Goal: Information Seeking & Learning: Learn about a topic

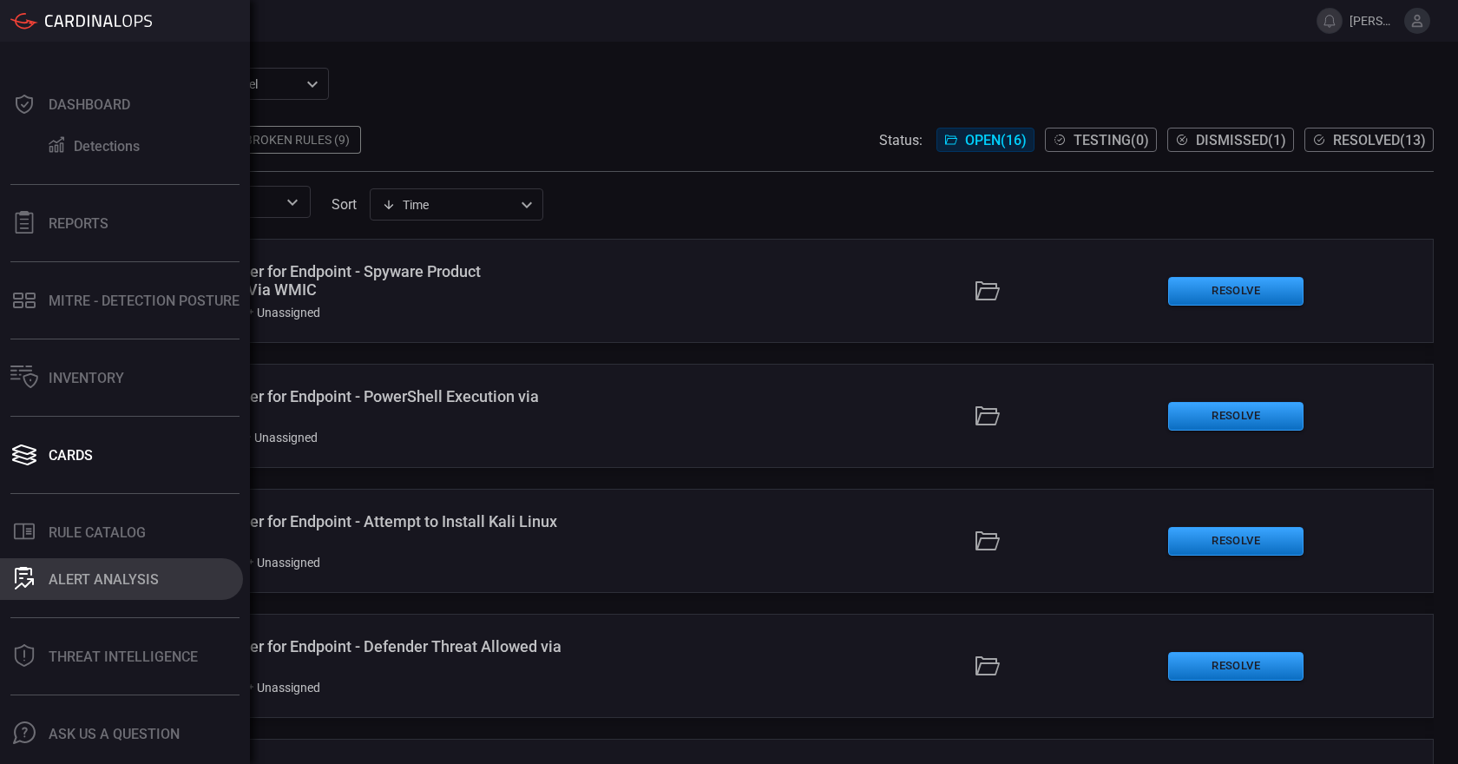
click at [91, 581] on div "ALERT ANALYSIS" at bounding box center [104, 579] width 110 height 16
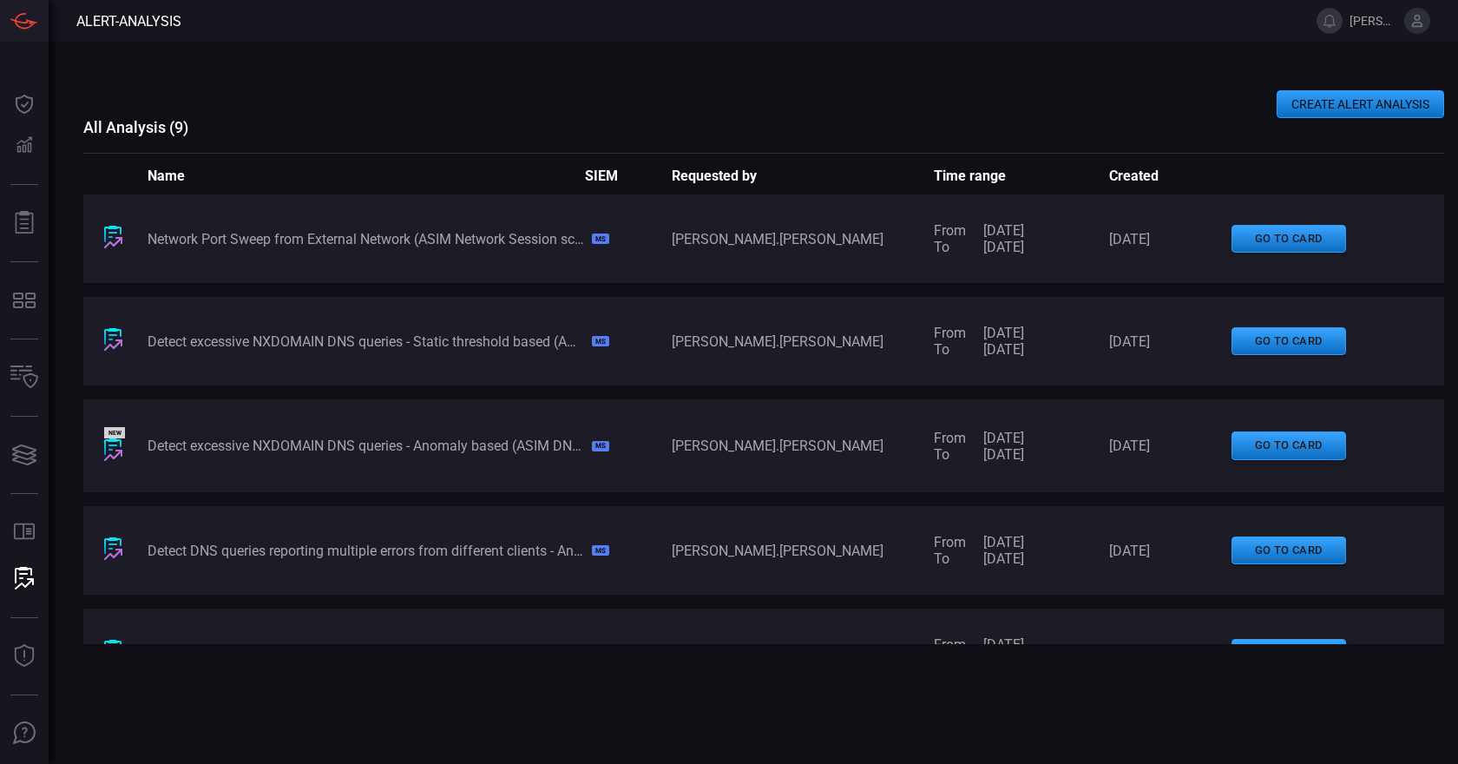
click at [517, 242] on div "Network Port Sweep from External Network (ASIM Network Session schema)" at bounding box center [366, 239] width 436 height 16
click at [1162, 252] on div "Network Port Sweep from External Network (ASIM Network Session schema) MS [PERS…" at bounding box center [763, 238] width 1360 height 89
click at [277, 243] on div "Network Port Sweep from External Network (ASIM Network Session schema)" at bounding box center [366, 239] width 436 height 16
click at [117, 237] on icon at bounding box center [113, 242] width 18 height 11
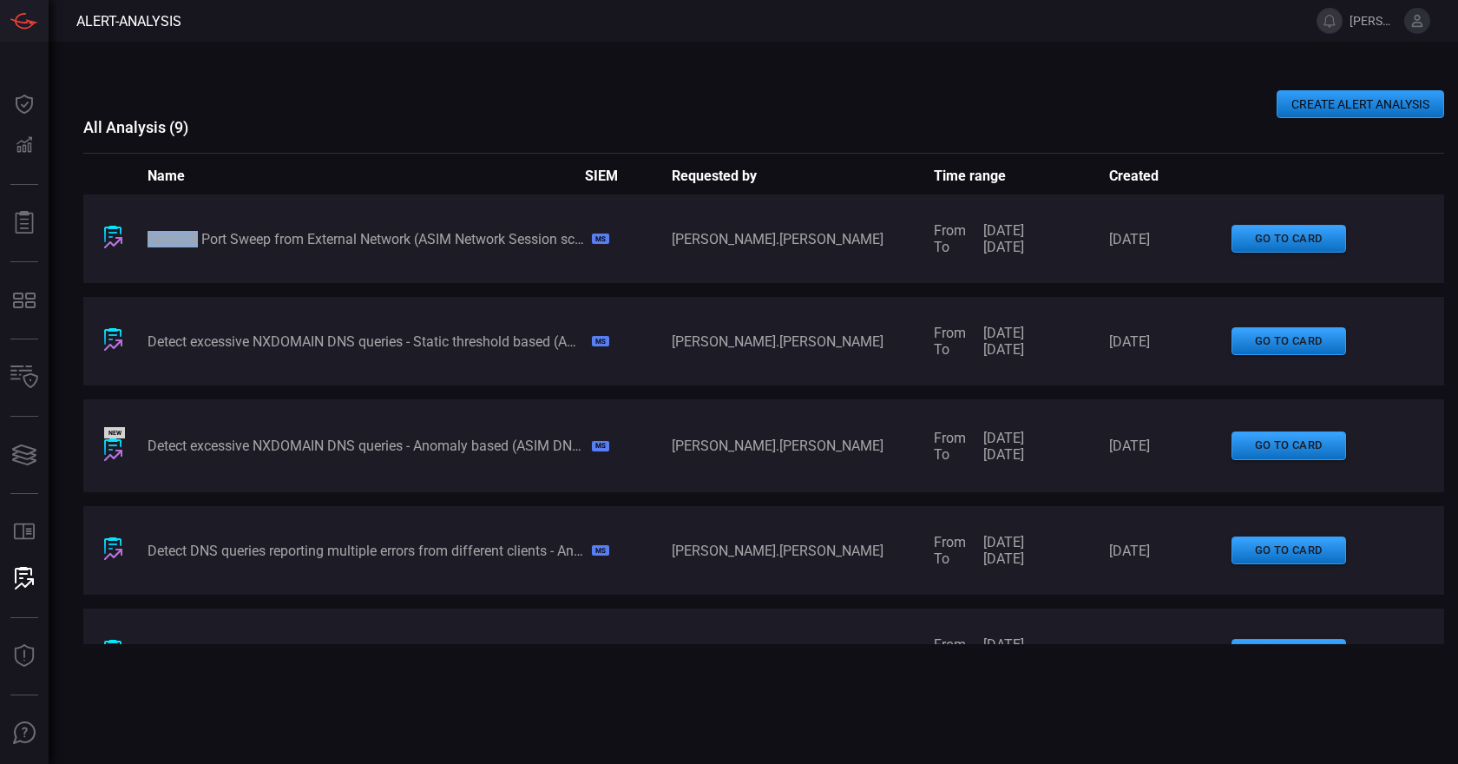
click at [117, 237] on icon at bounding box center [113, 242] width 18 height 11
click at [1271, 241] on button "go to card" at bounding box center [1288, 239] width 115 height 29
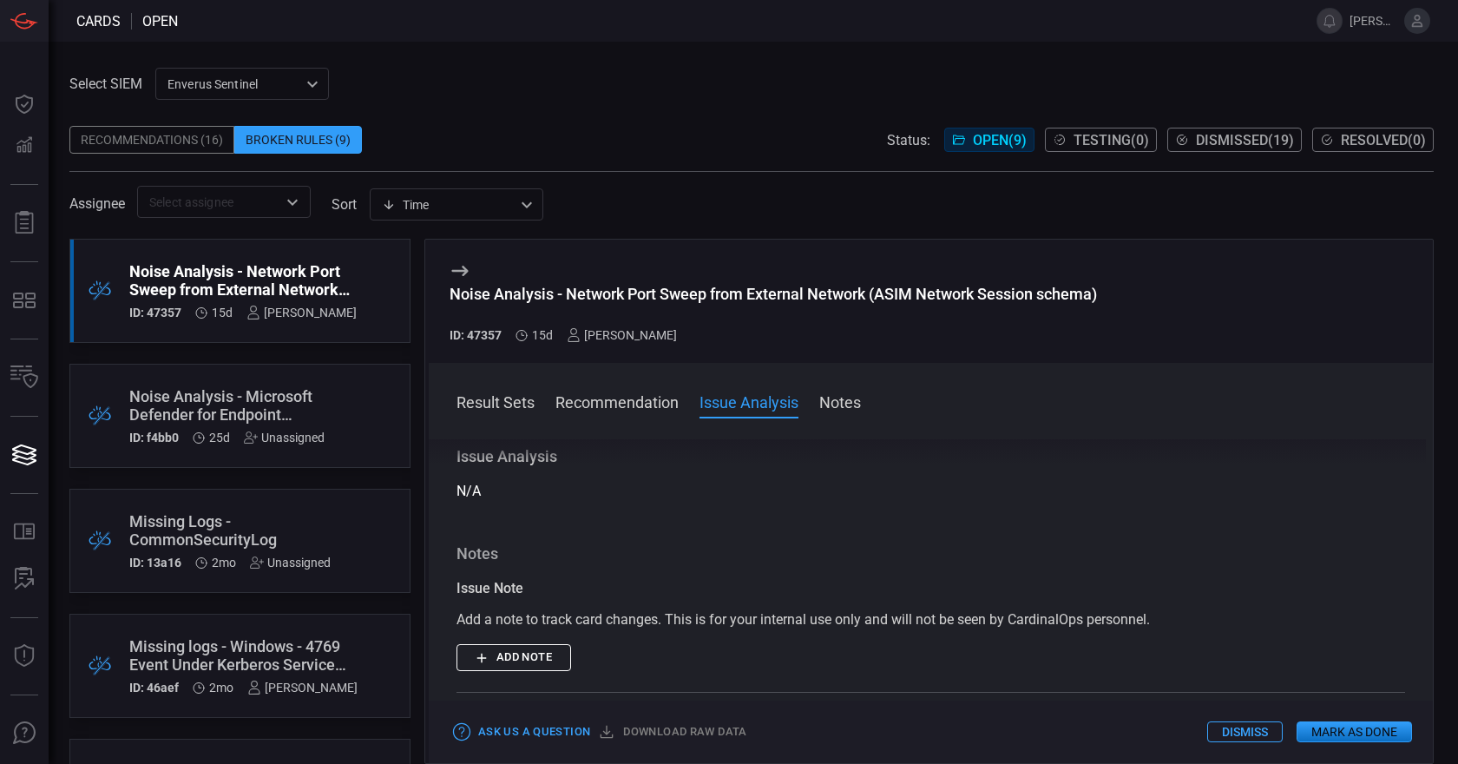
scroll to position [231, 0]
click at [522, 660] on button "Add note" at bounding box center [513, 655] width 115 height 27
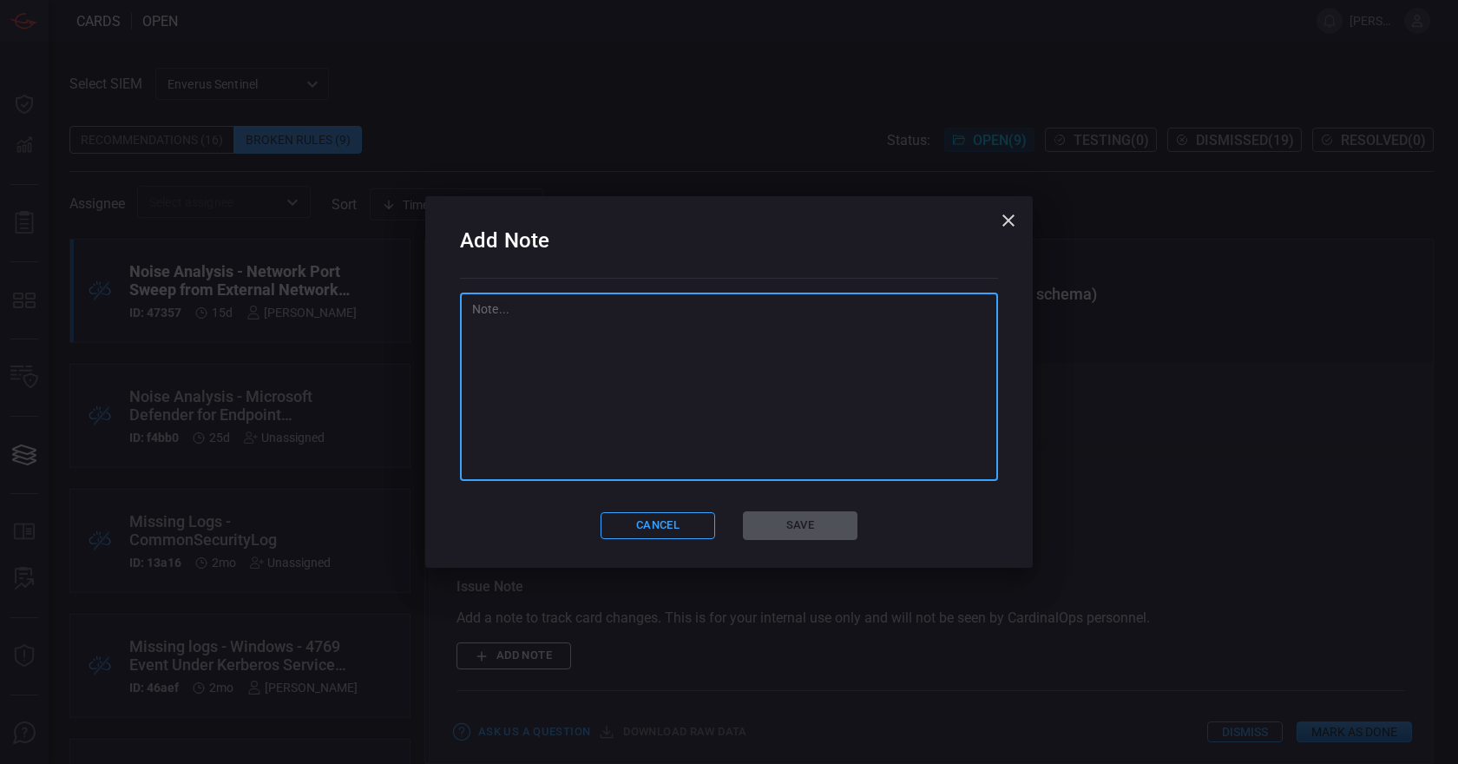
click at [546, 320] on textarea at bounding box center [729, 387] width 514 height 174
type textarea "Waiting On the Ticket Response"
click at [801, 529] on button "Save" at bounding box center [800, 525] width 115 height 29
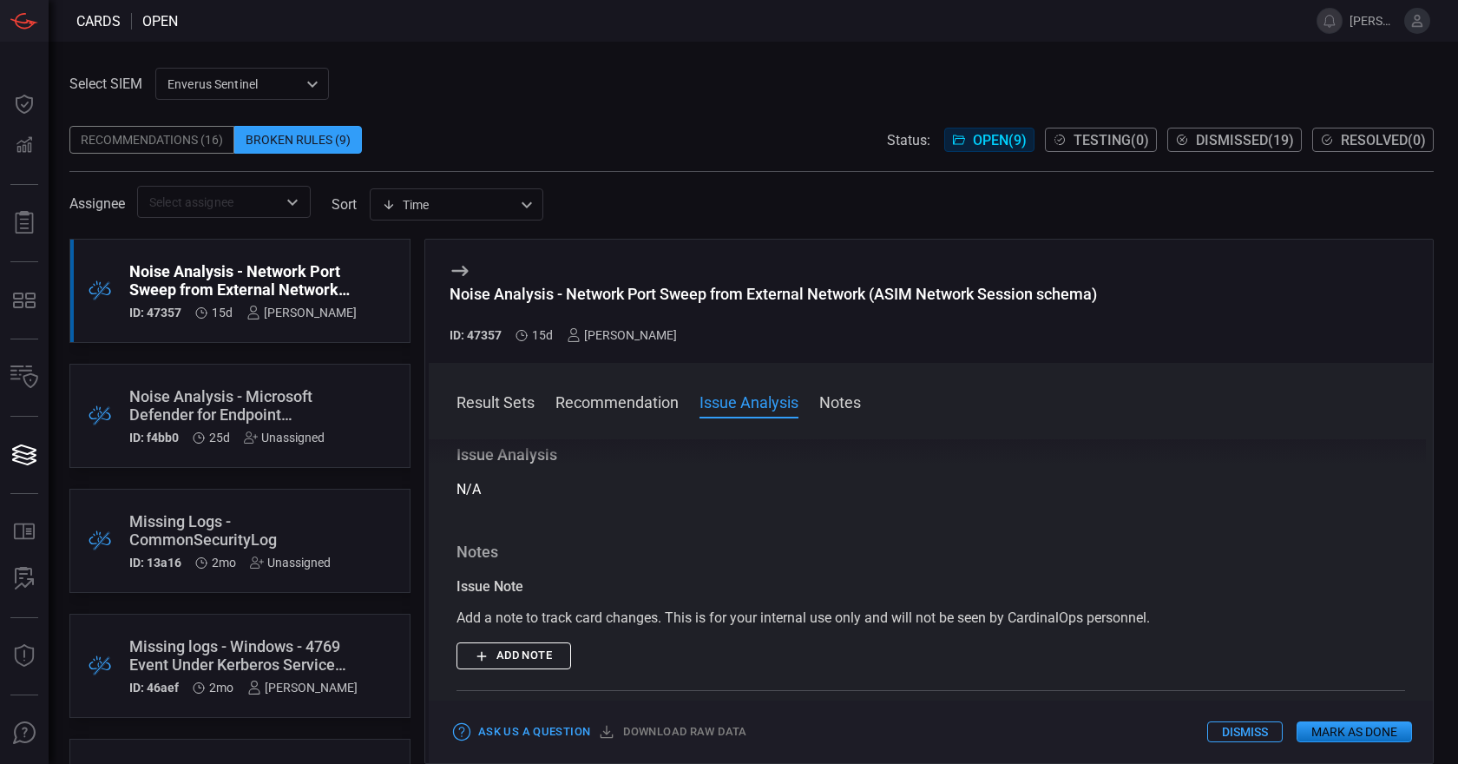
scroll to position [0, 0]
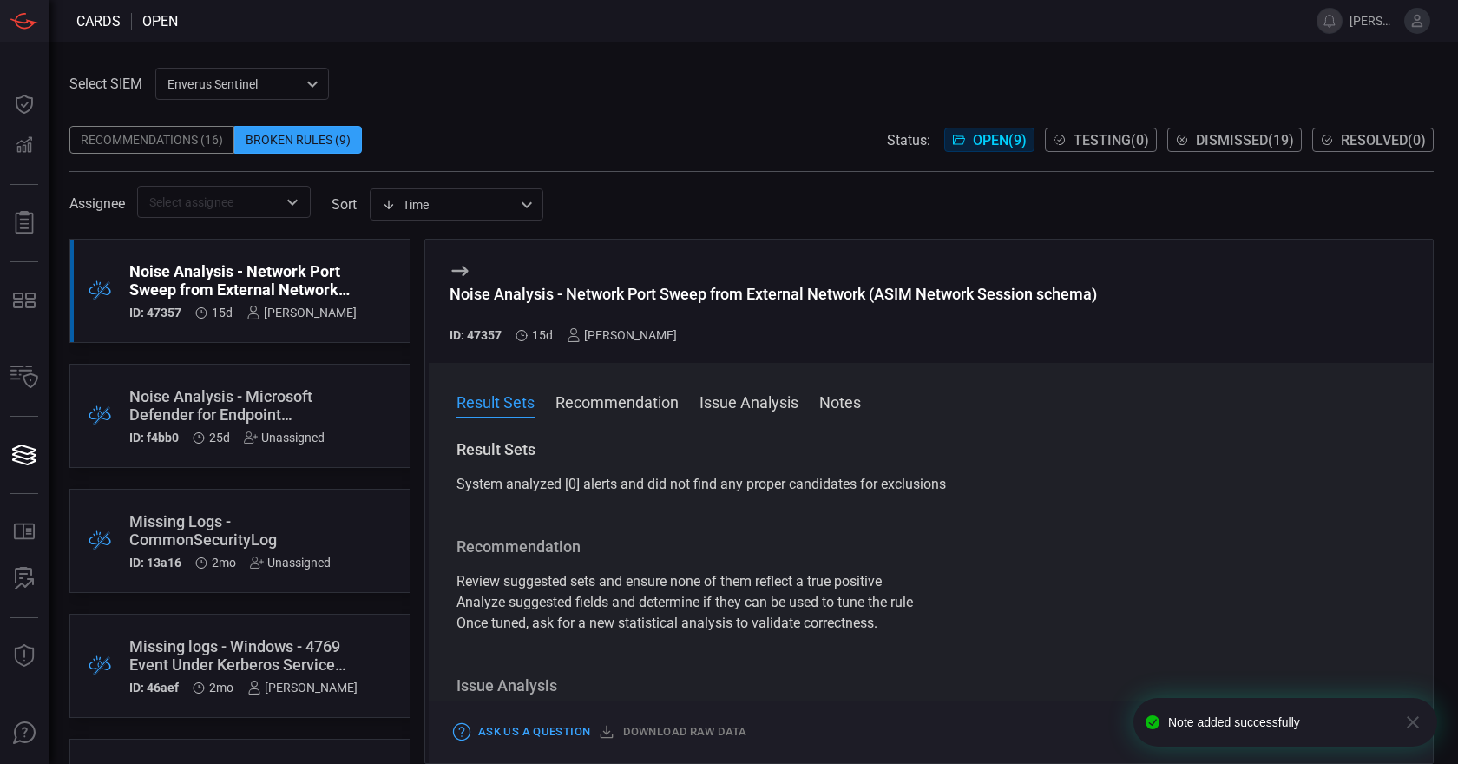
click at [604, 406] on button "Recommendation" at bounding box center [616, 400] width 123 height 21
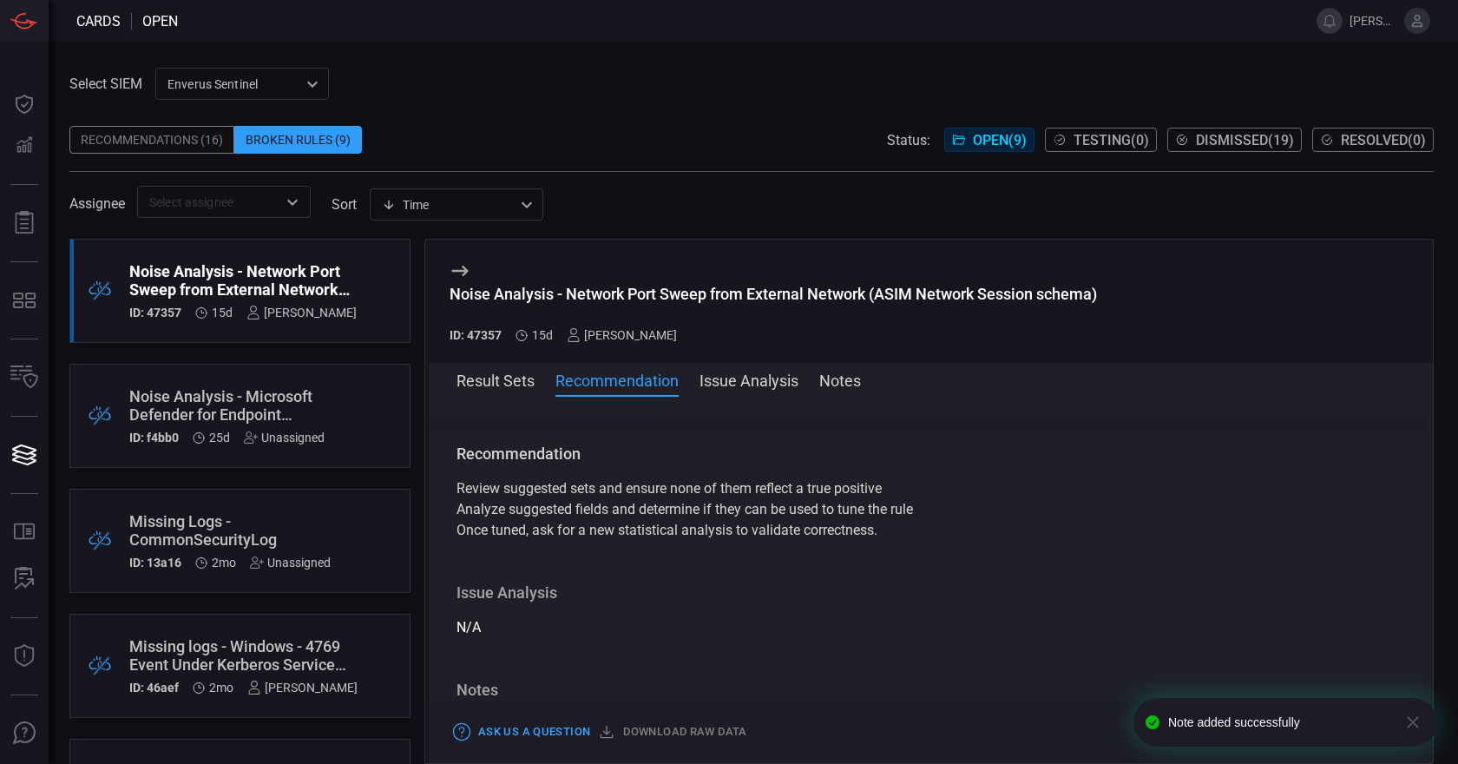
scroll to position [80, 0]
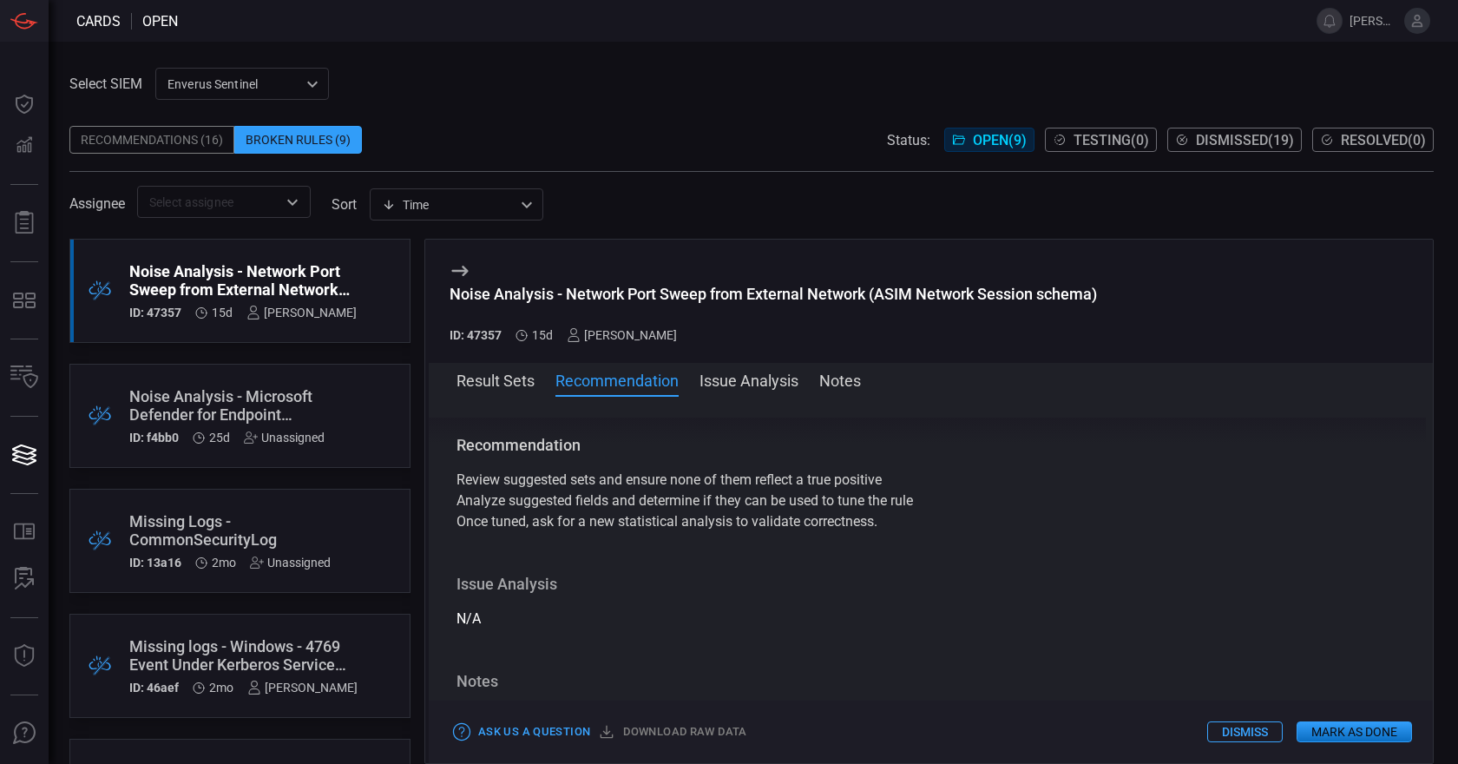
click at [161, 146] on div "Recommendations (16)" at bounding box center [151, 140] width 165 height 28
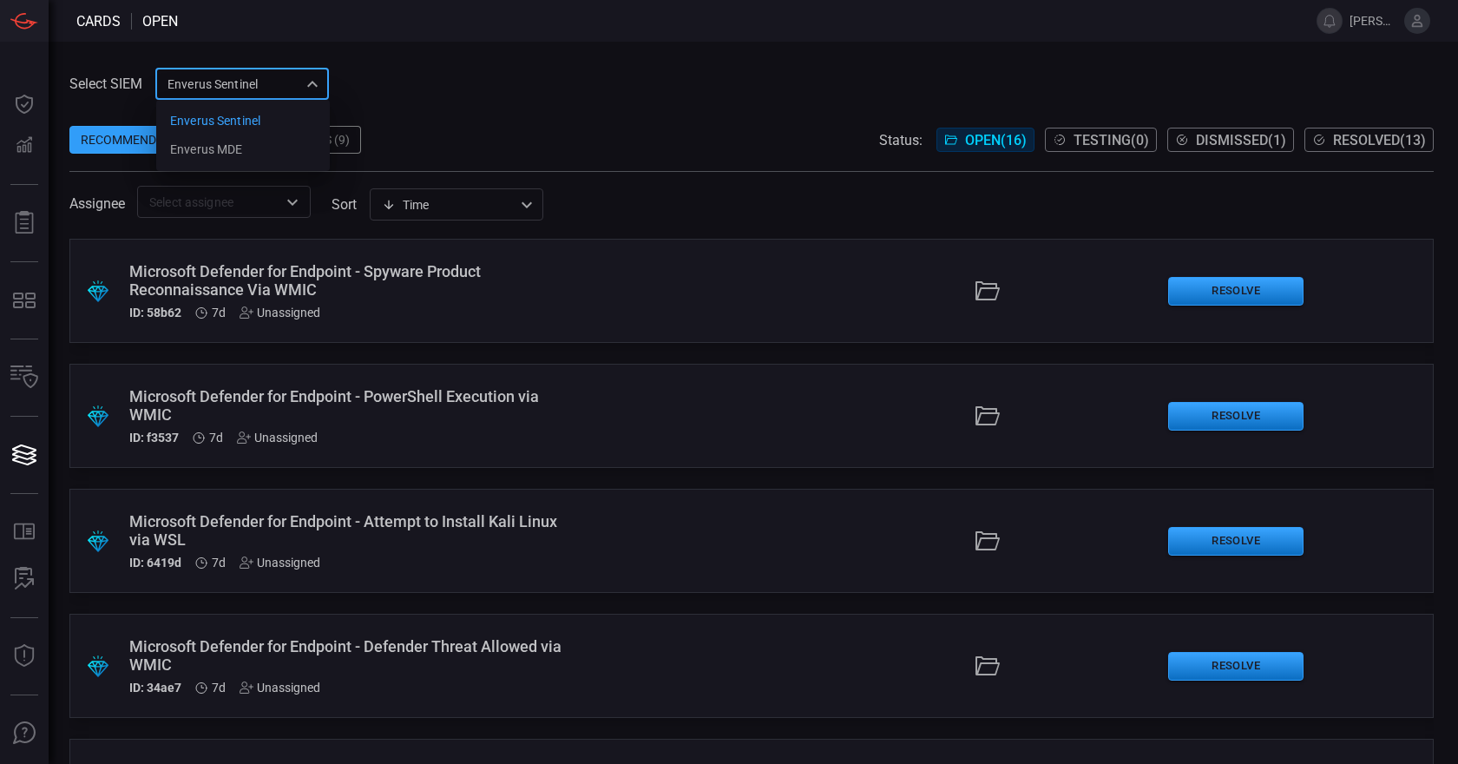
click at [321, 70] on div "Enverus Sentinel c91b43ff-c123-4683-be2e-f803907a5556 Enverus Sentinel Enverus …" at bounding box center [242, 84] width 174 height 32
click at [214, 145] on div "Enverus MDE" at bounding box center [206, 150] width 72 height 18
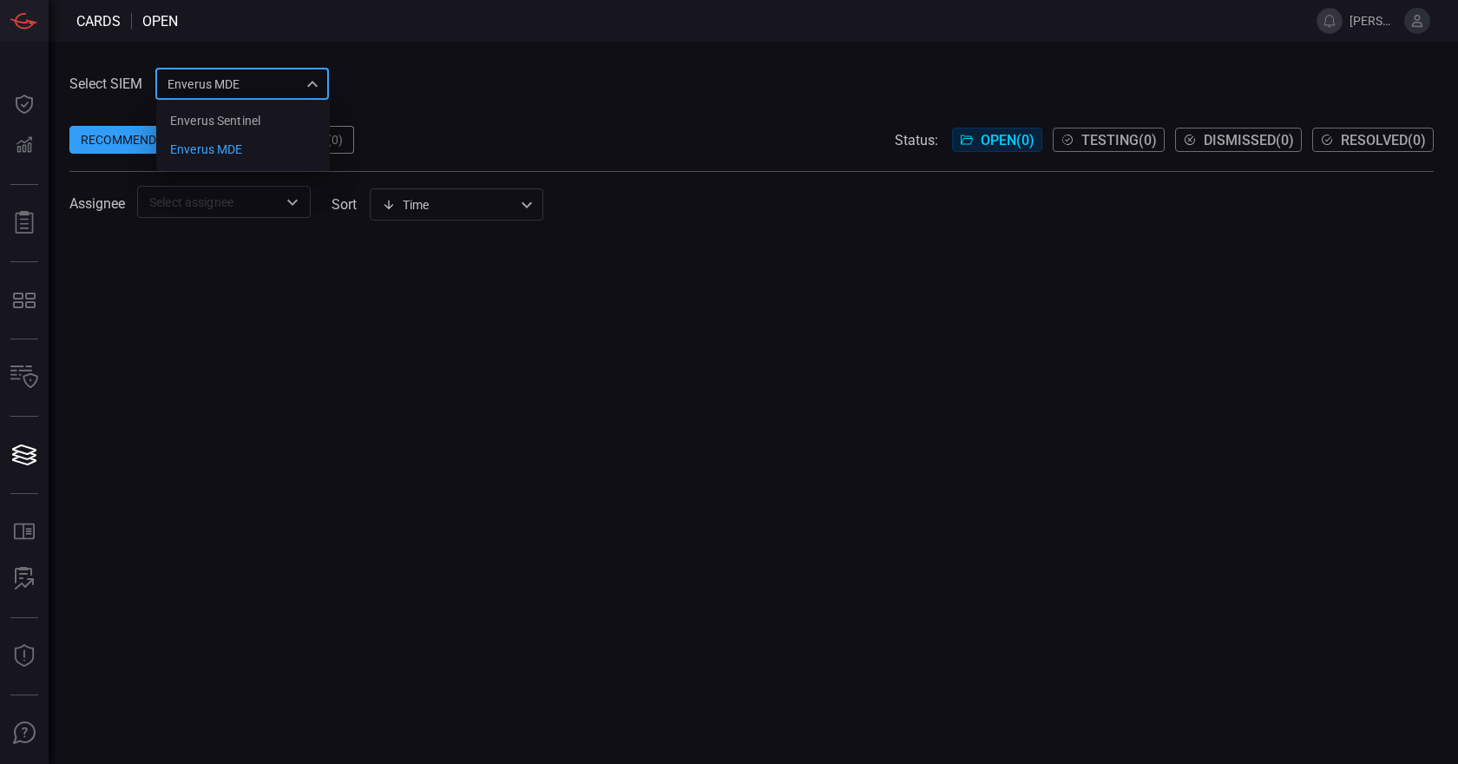
click at [313, 85] on div "Enverus MDE bf66557a-6948-430c-a79d-83d47c1d8503 Enverus Sentinel Enverus MDE ​" at bounding box center [242, 84] width 174 height 32
click at [239, 122] on div "Enverus Sentinel" at bounding box center [215, 121] width 90 height 18
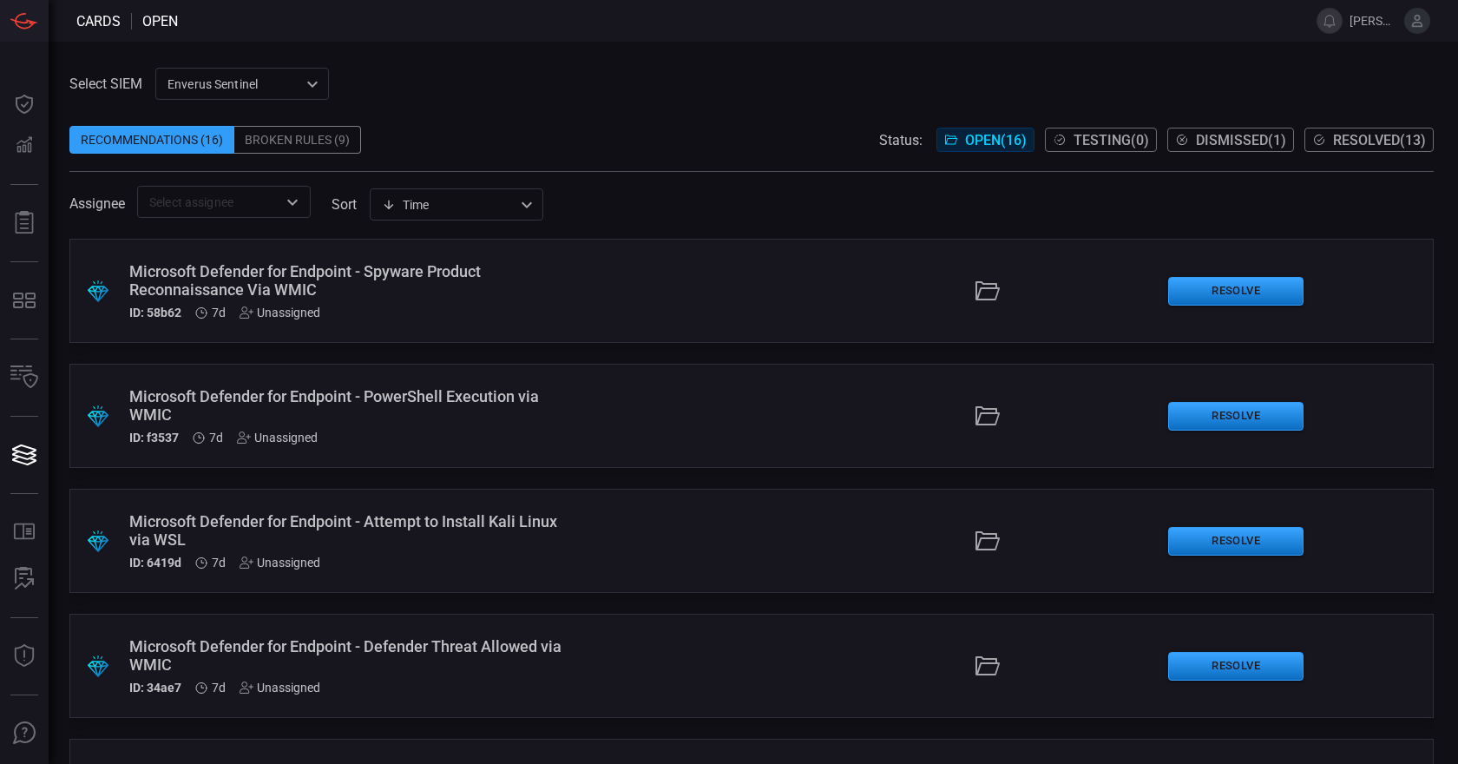
click at [489, 279] on div "Microsoft Defender for Endpoint - Spyware Product Reconnaissance Via WMIC" at bounding box center [345, 280] width 433 height 36
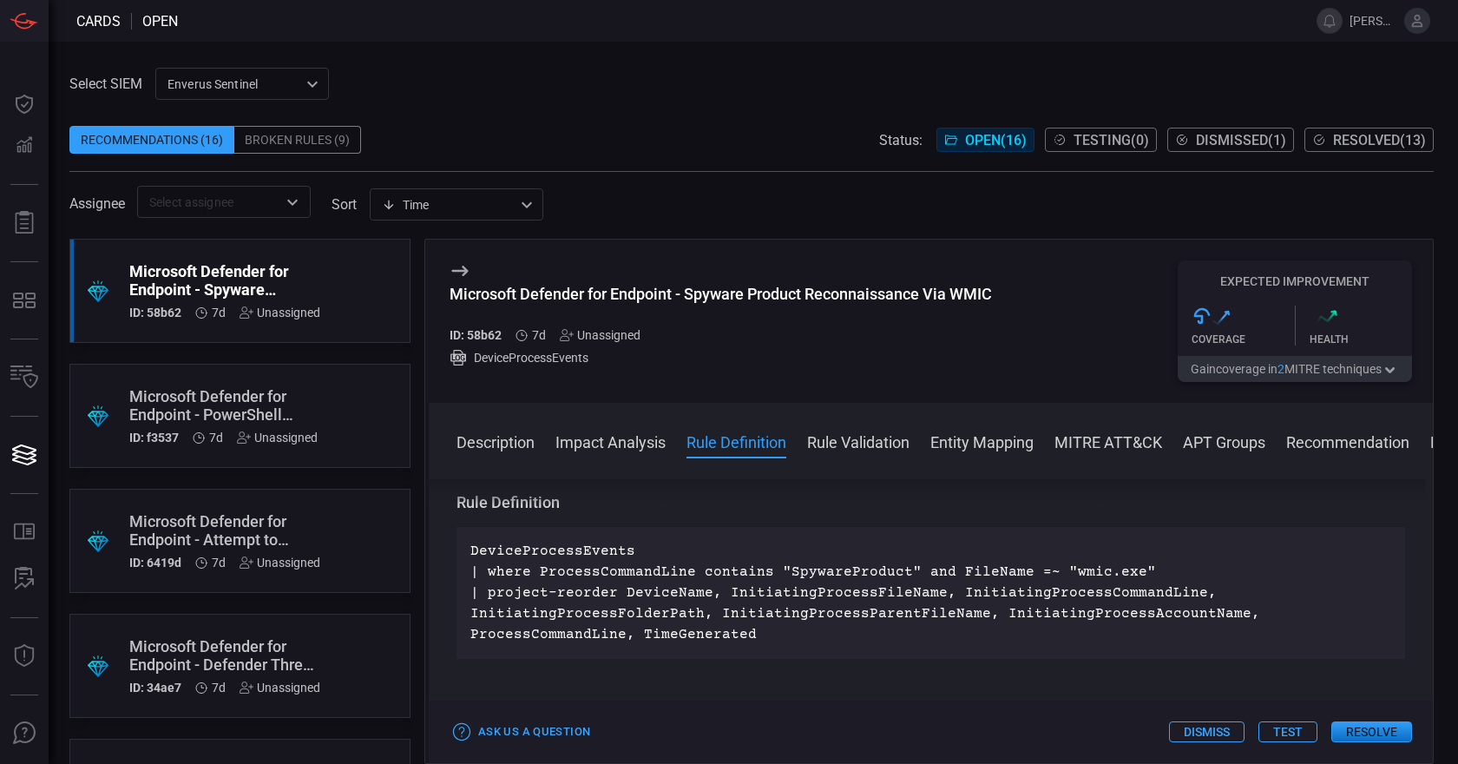
scroll to position [569, 0]
click at [266, 419] on div "Microsoft Defender for Endpoint - PowerShell Execution via WMIC" at bounding box center [223, 405] width 188 height 36
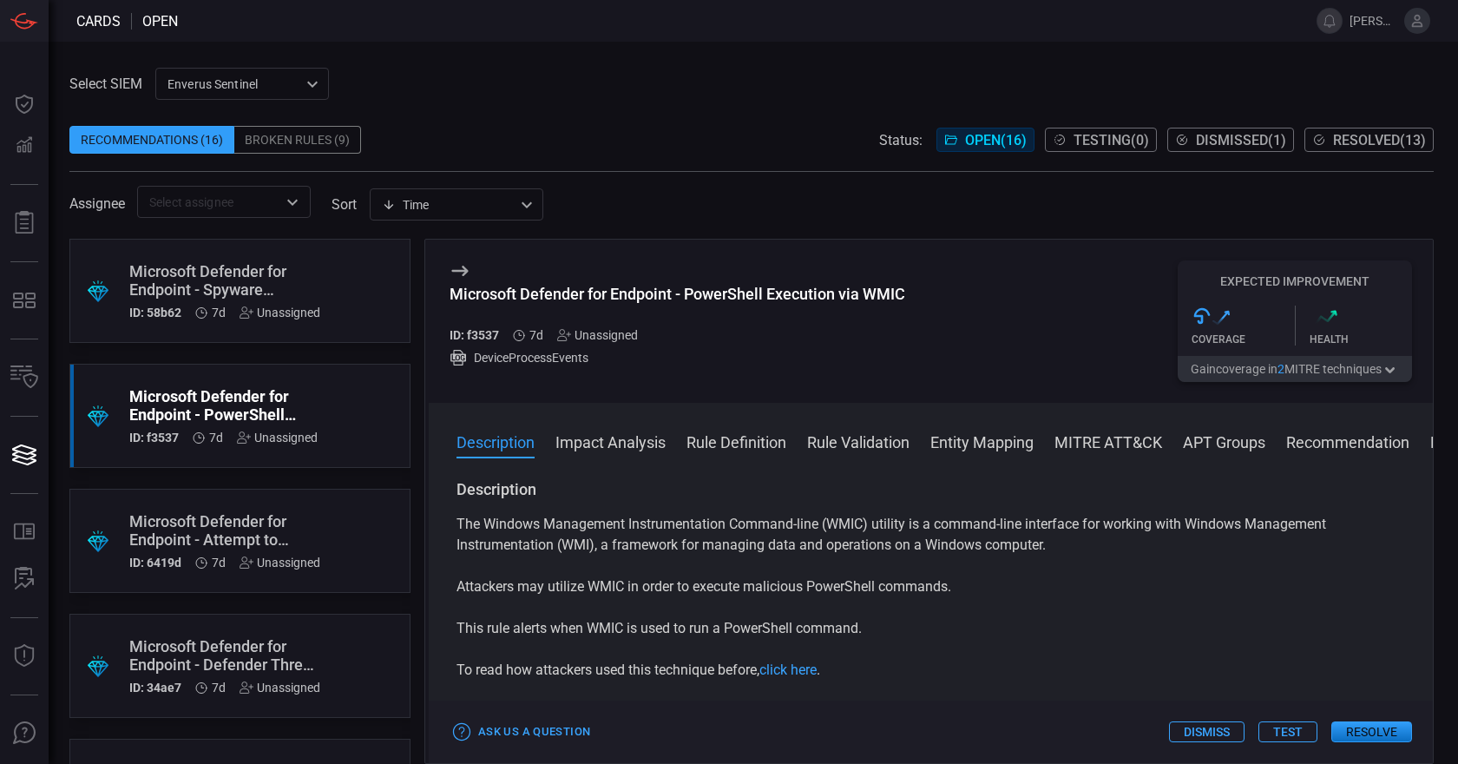
click at [220, 520] on div "Microsoft Defender for Endpoint - Attempt to Install Kali Linux via WSL" at bounding box center [224, 530] width 191 height 36
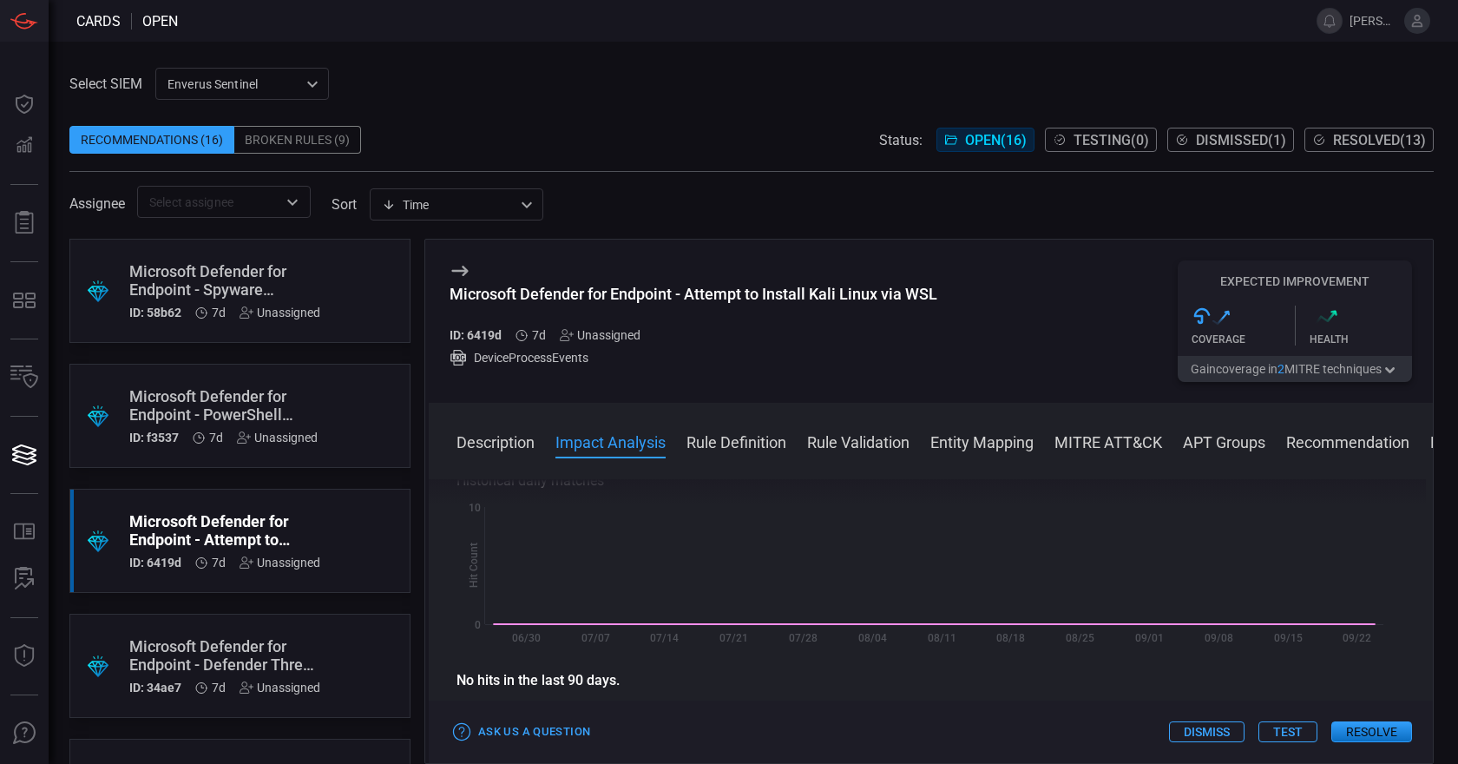
scroll to position [310, 0]
click at [198, 662] on div "Microsoft Defender for Endpoint - Defender Threat Allowed via WMIC" at bounding box center [224, 655] width 191 height 36
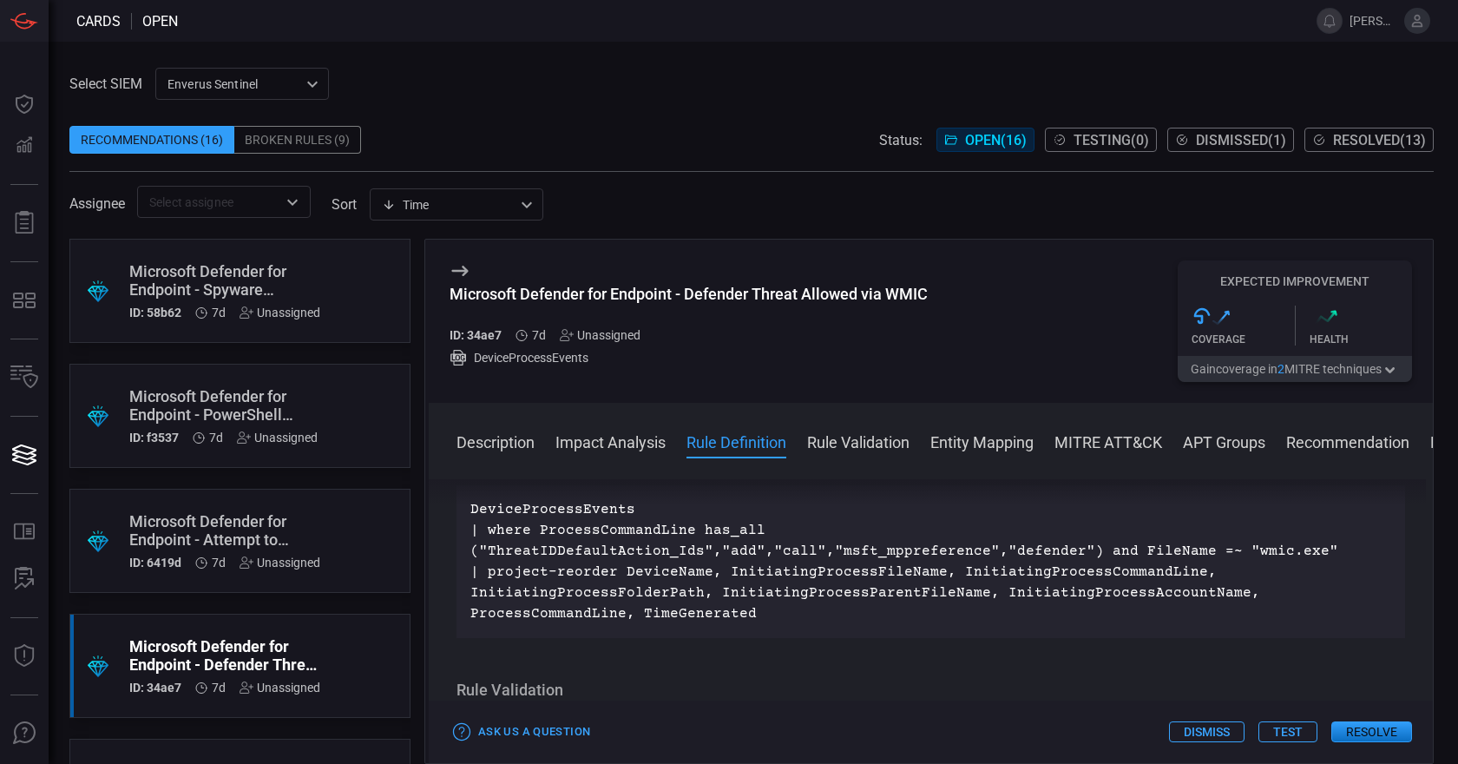
scroll to position [683, 0]
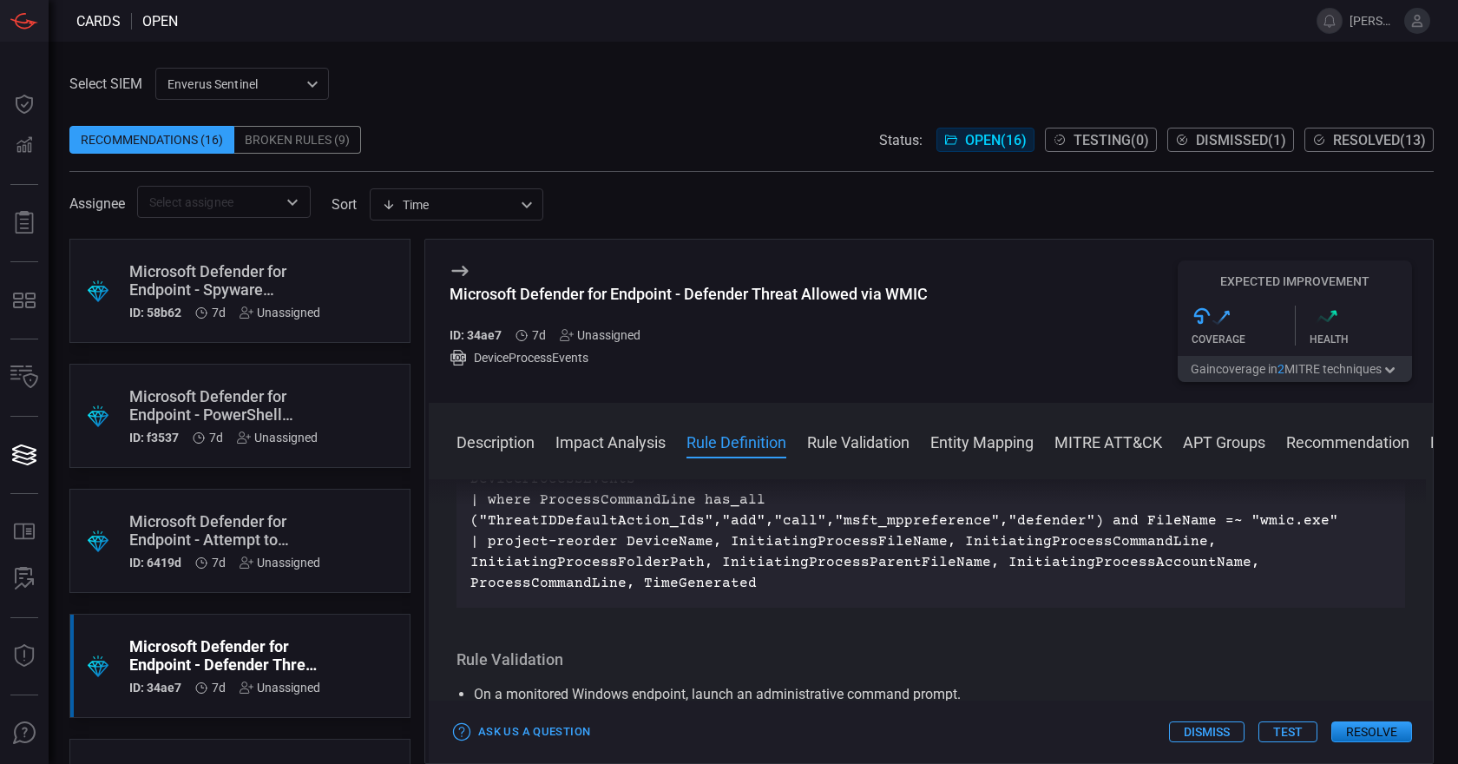
click at [584, 332] on div "Unassigned" at bounding box center [600, 335] width 81 height 14
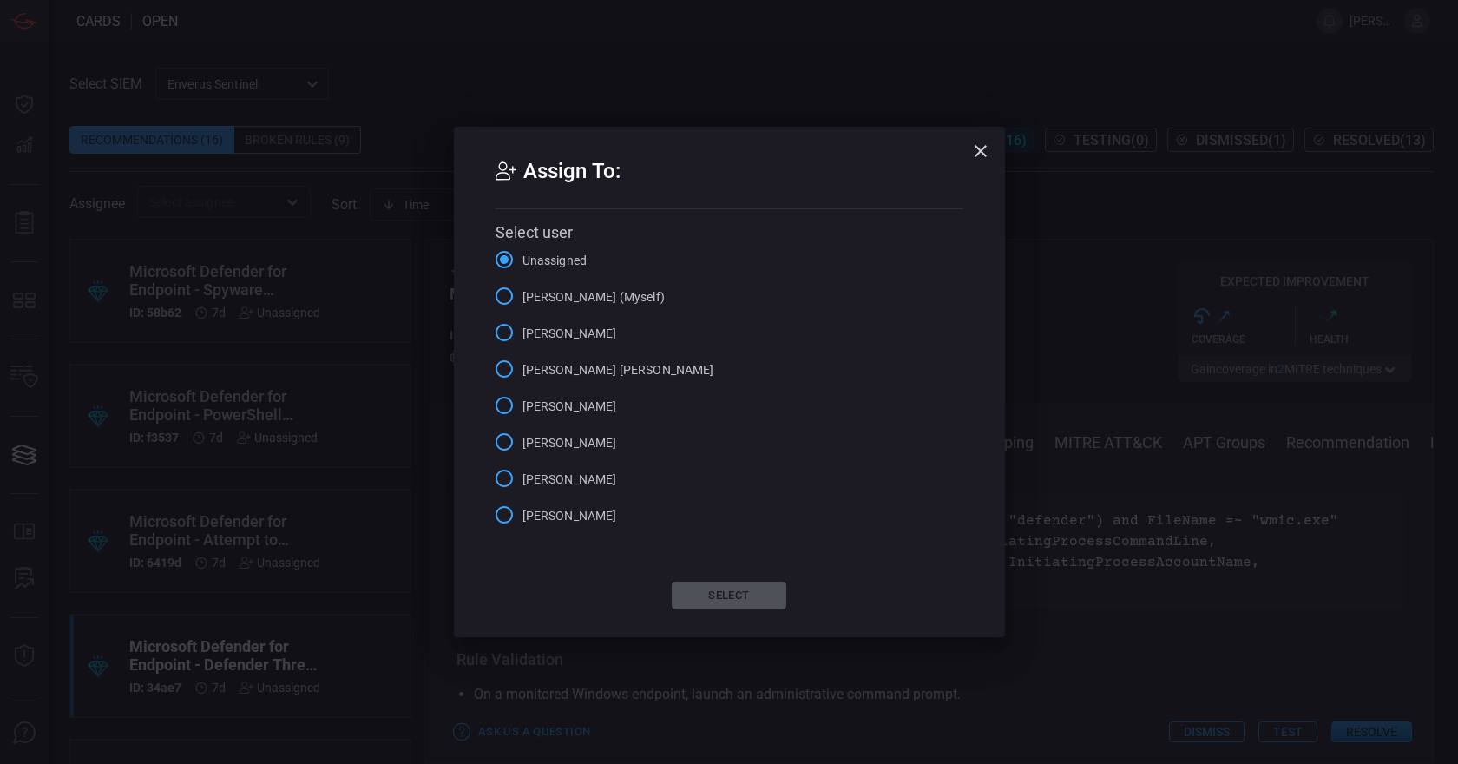
click at [505, 293] on input "[PERSON_NAME] (Myself)" at bounding box center [504, 296] width 36 height 36
click at [731, 600] on button "Select" at bounding box center [729, 595] width 115 height 28
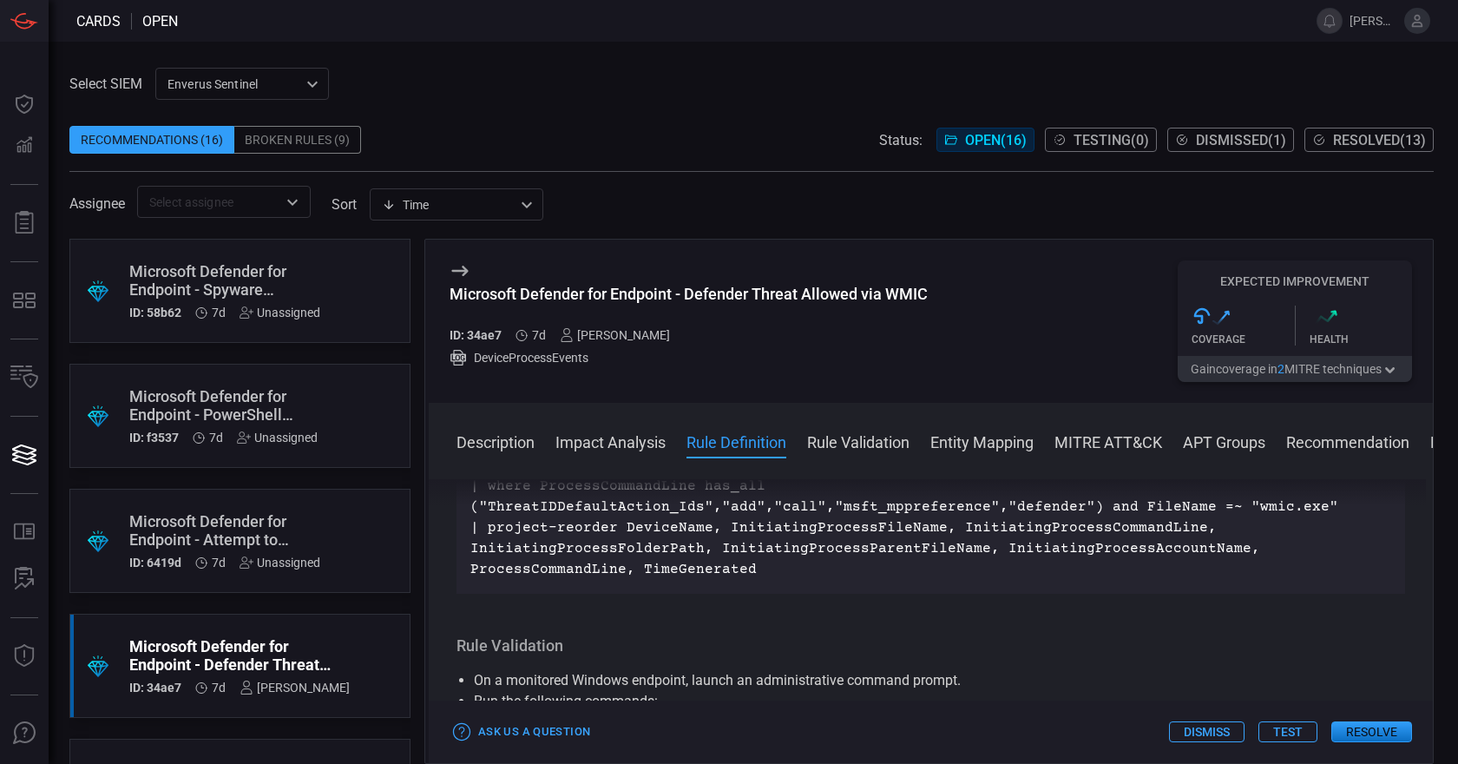
scroll to position [695, 0]
click at [1285, 731] on button "Test" at bounding box center [1287, 731] width 59 height 21
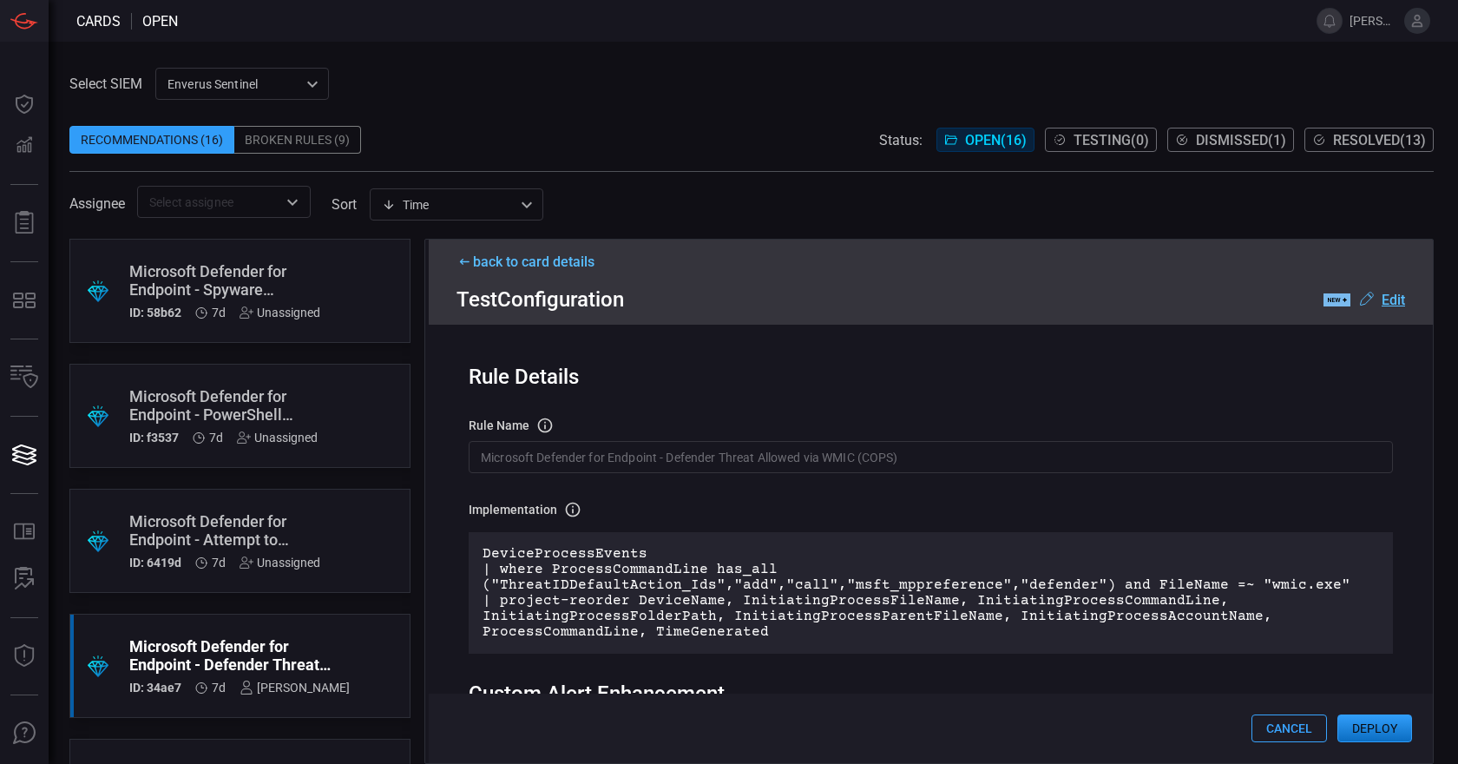
click at [1383, 730] on button "Deploy" at bounding box center [1374, 728] width 75 height 28
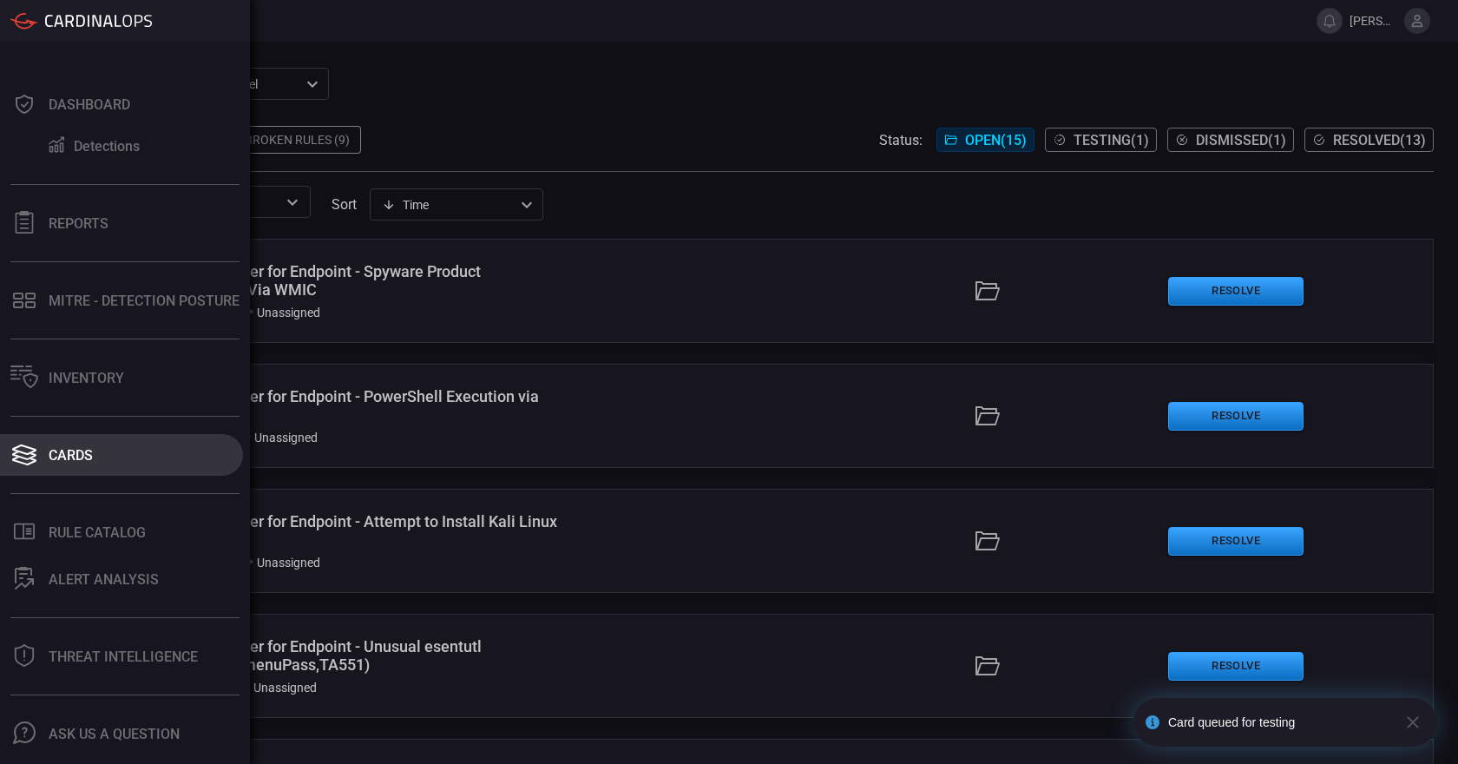
click at [60, 456] on div "Cards" at bounding box center [71, 455] width 44 height 16
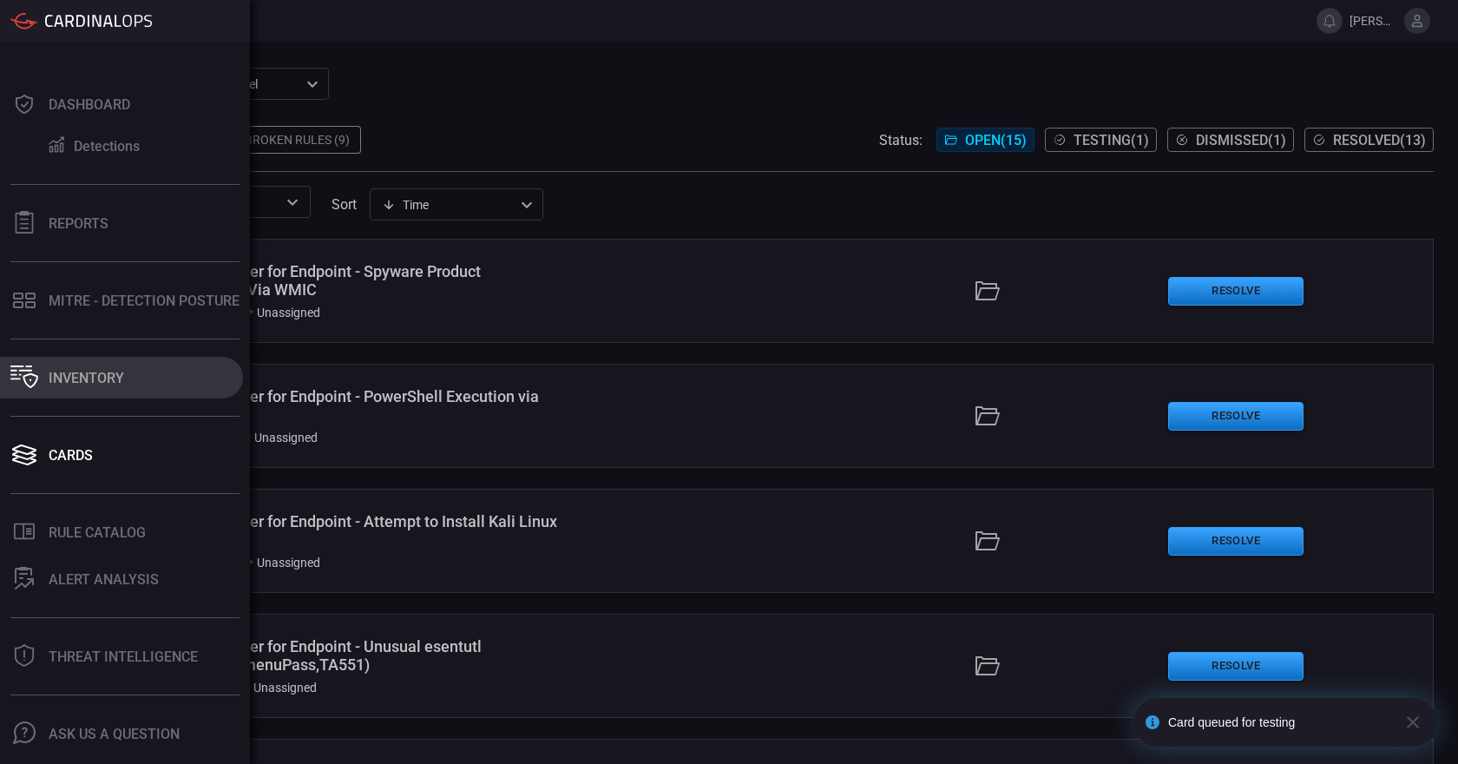
click at [94, 380] on div "Inventory" at bounding box center [86, 378] width 75 height 16
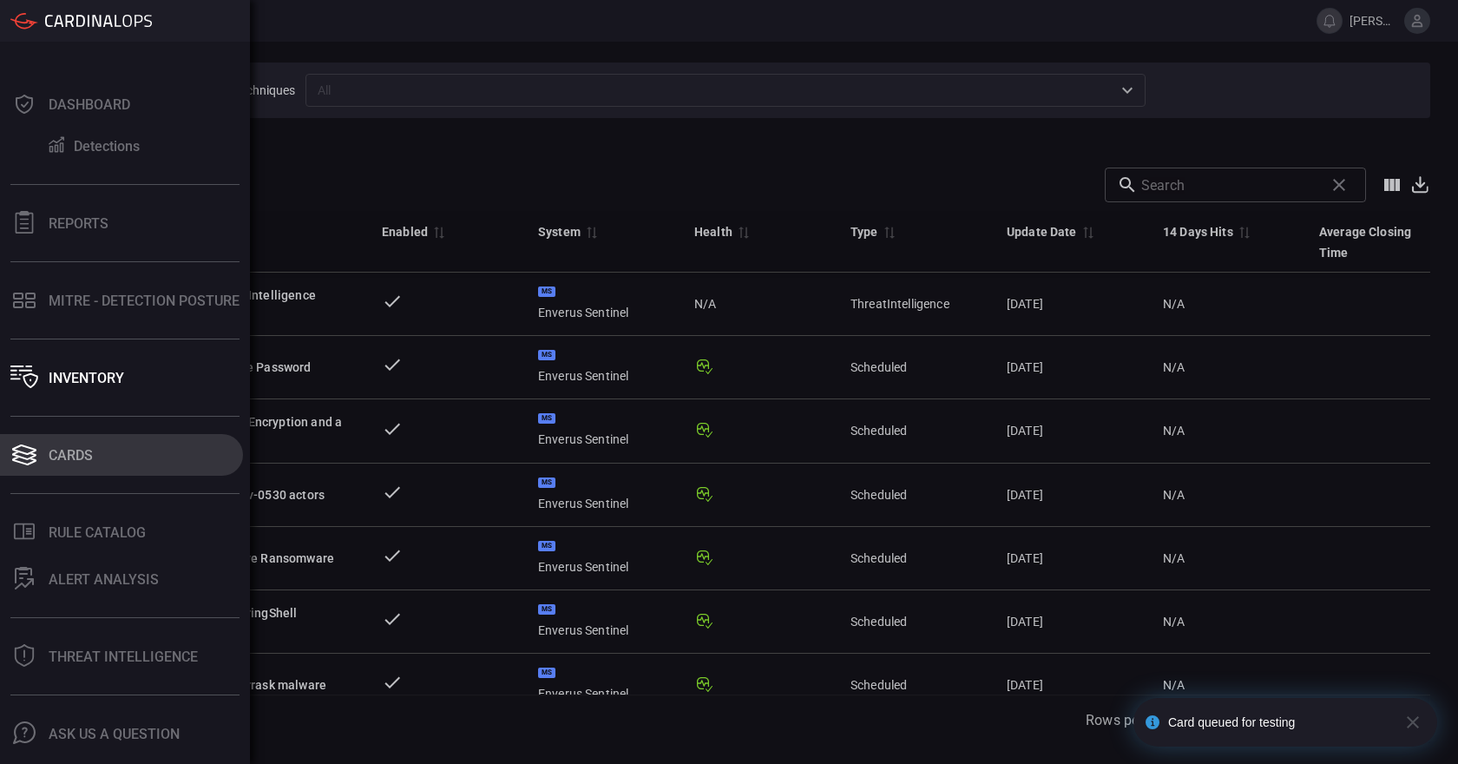
click at [27, 453] on icon at bounding box center [24, 449] width 24 height 10
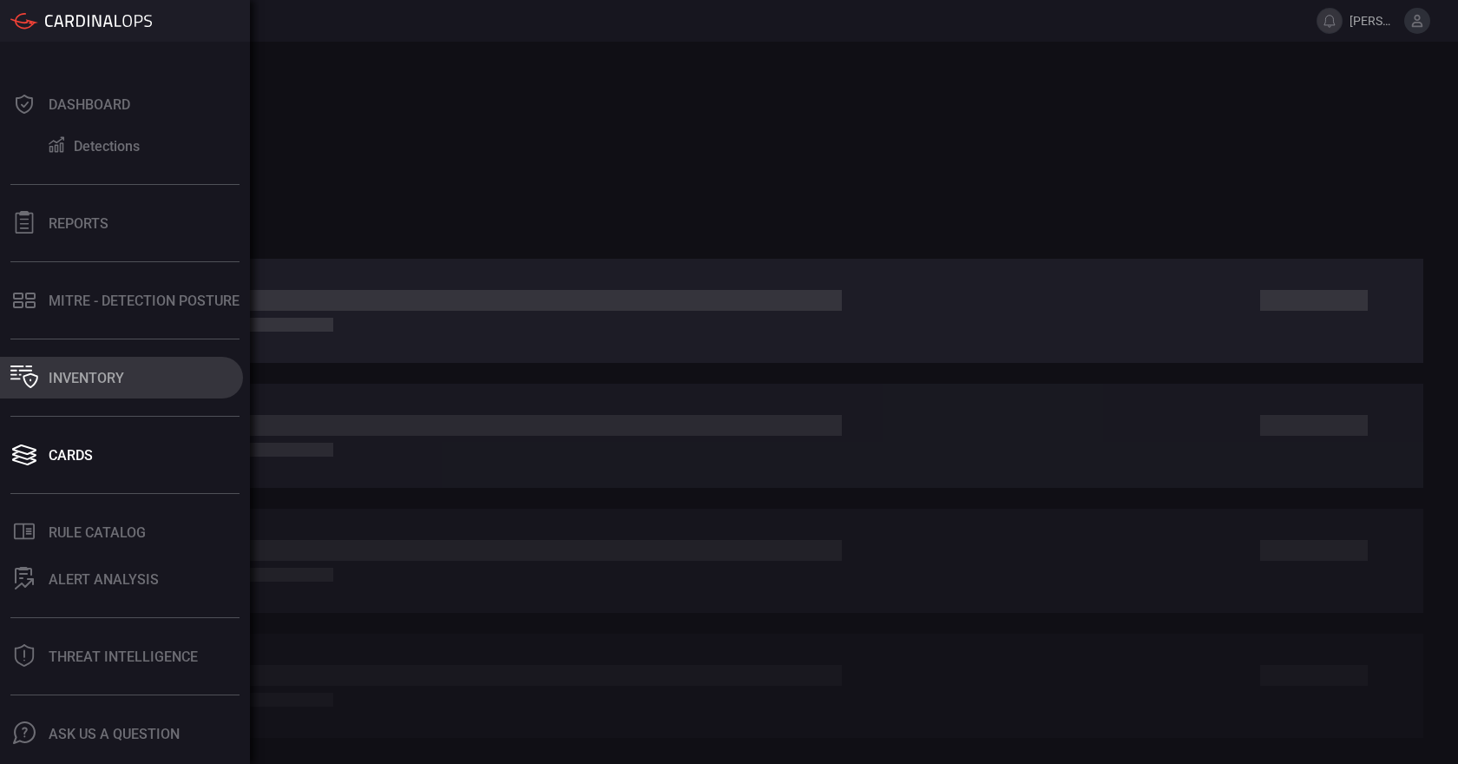
click at [82, 370] on div "Inventory" at bounding box center [86, 378] width 75 height 16
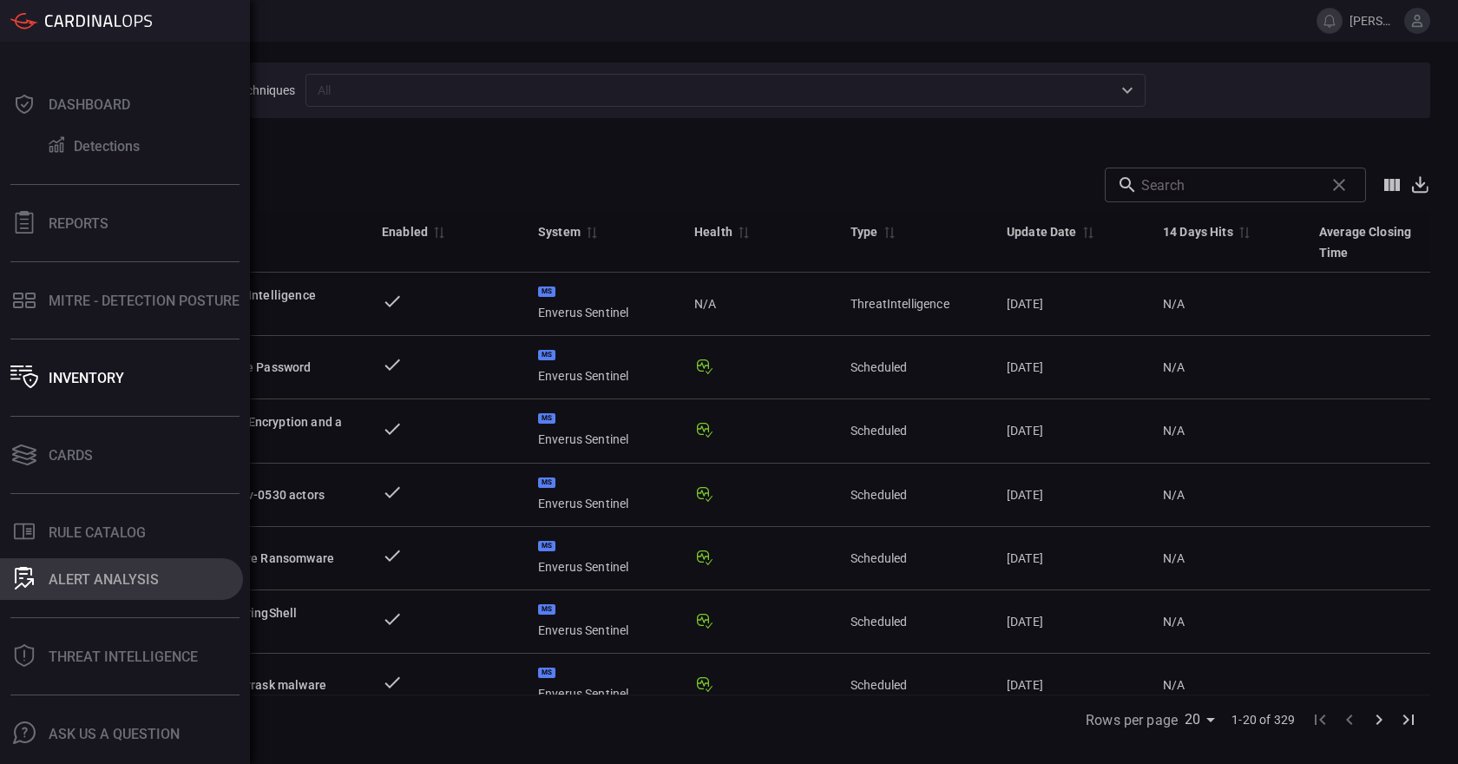
click at [93, 579] on div "ALERT ANALYSIS" at bounding box center [104, 579] width 110 height 16
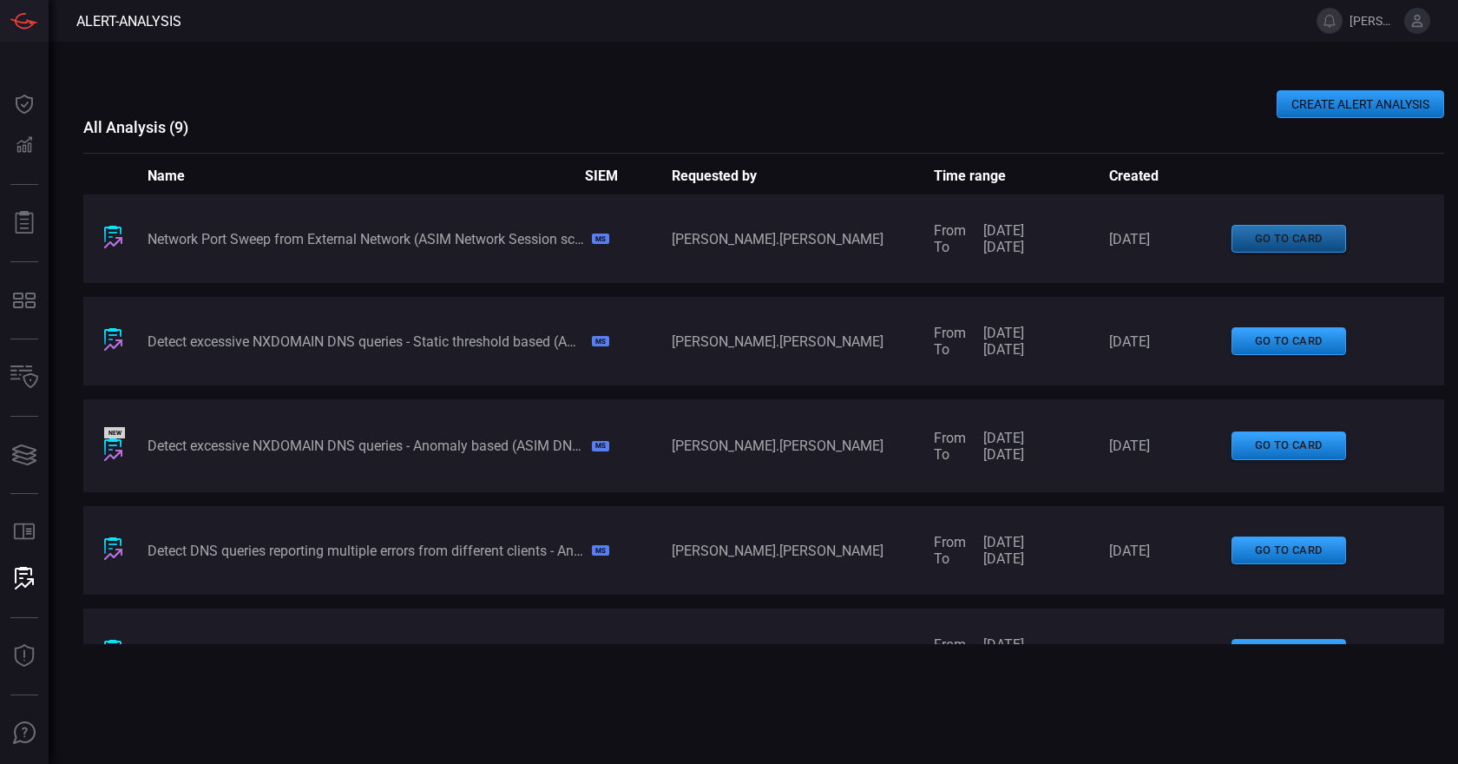
click at [1265, 231] on button "go to card" at bounding box center [1288, 239] width 115 height 29
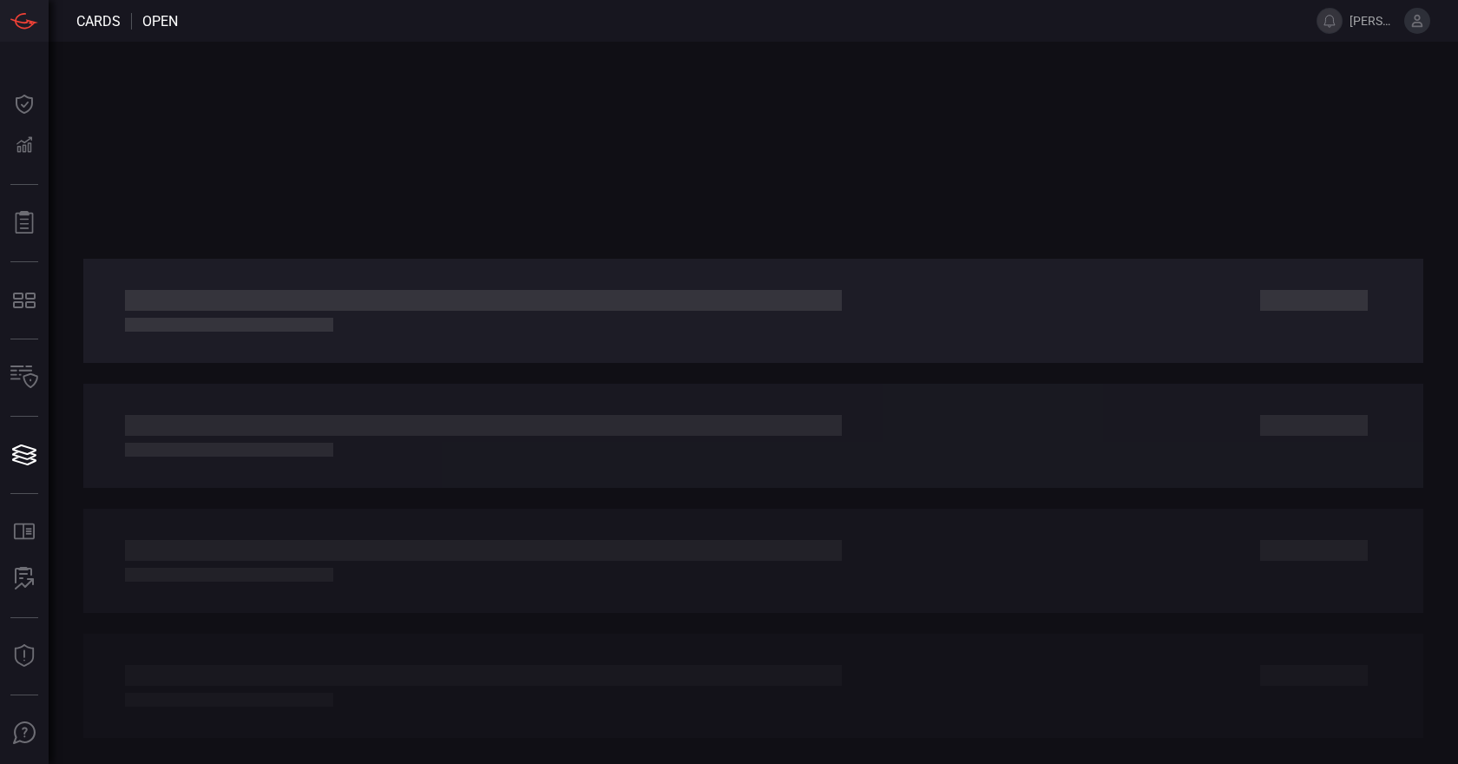
click at [546, 159] on div at bounding box center [753, 403] width 1409 height 722
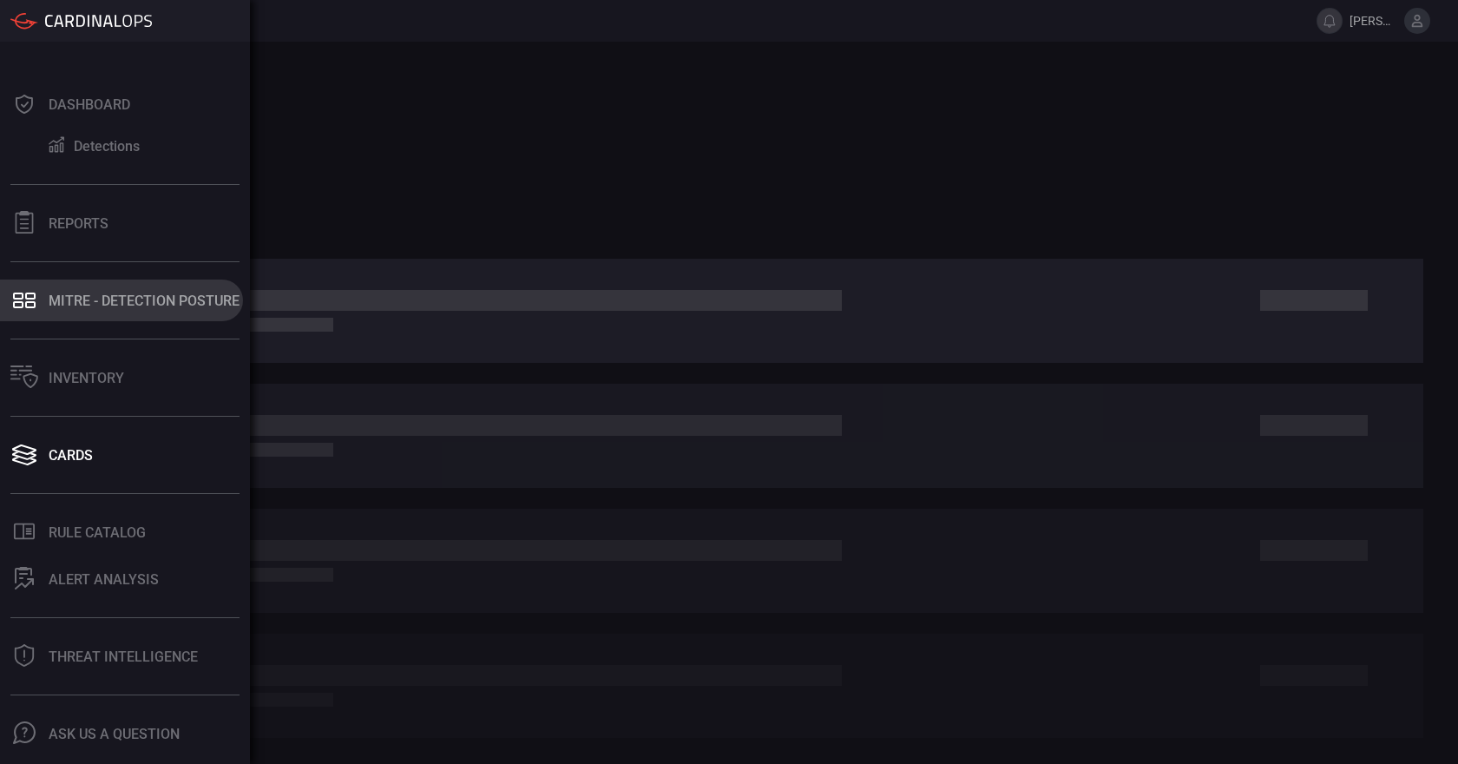
click at [98, 305] on div "MITRE - Detection Posture" at bounding box center [144, 300] width 191 height 16
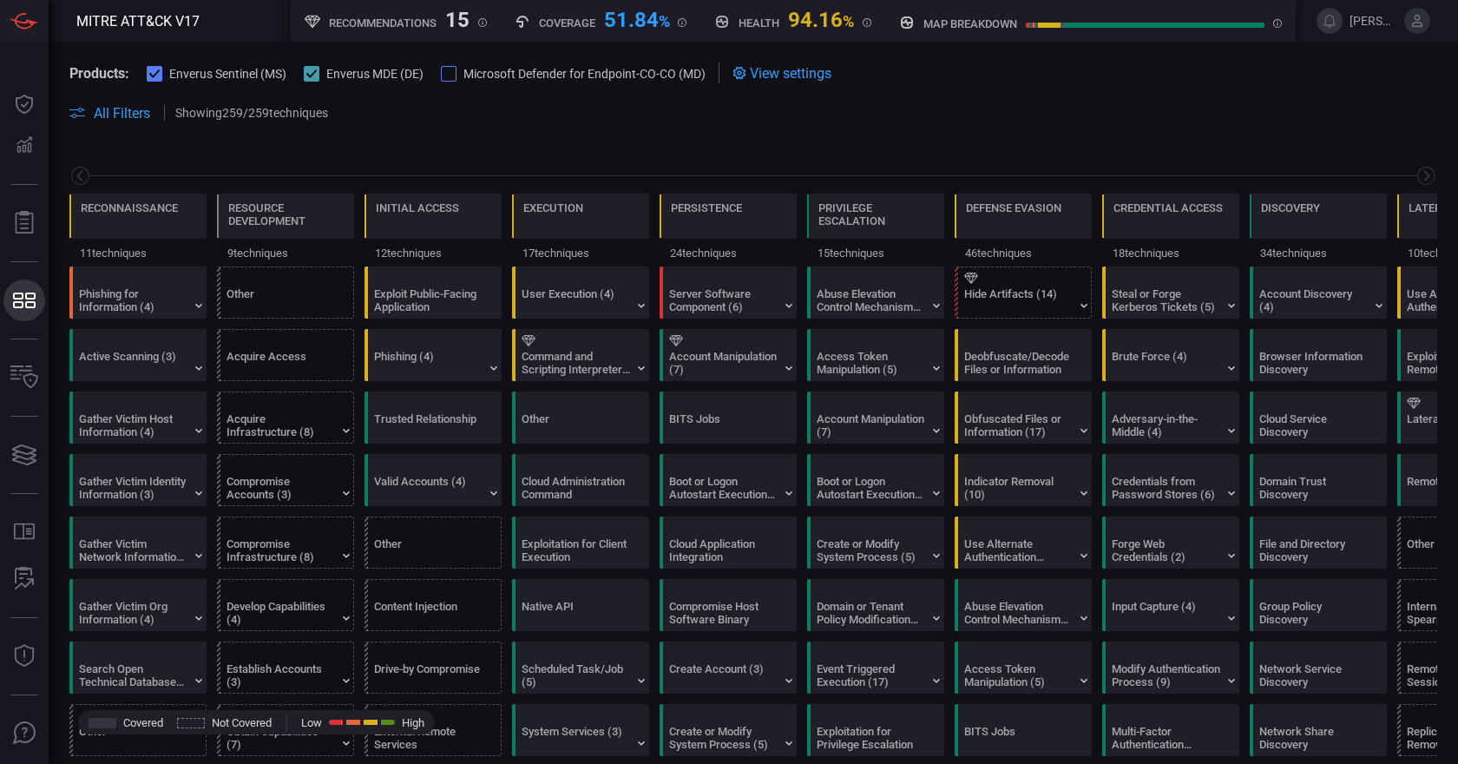
scroll to position [0, 227]
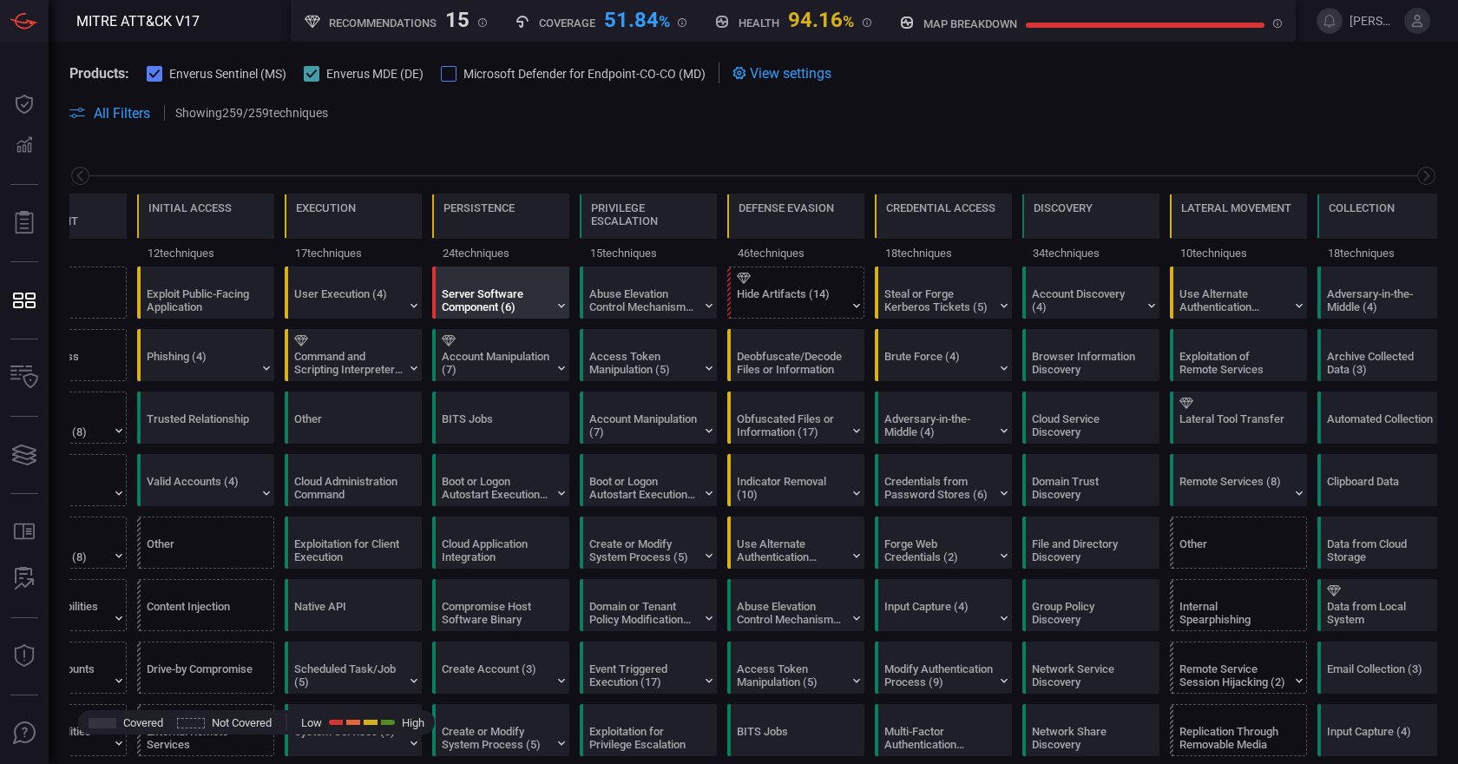
click at [499, 296] on div "Server Software Component (6)" at bounding box center [496, 300] width 108 height 26
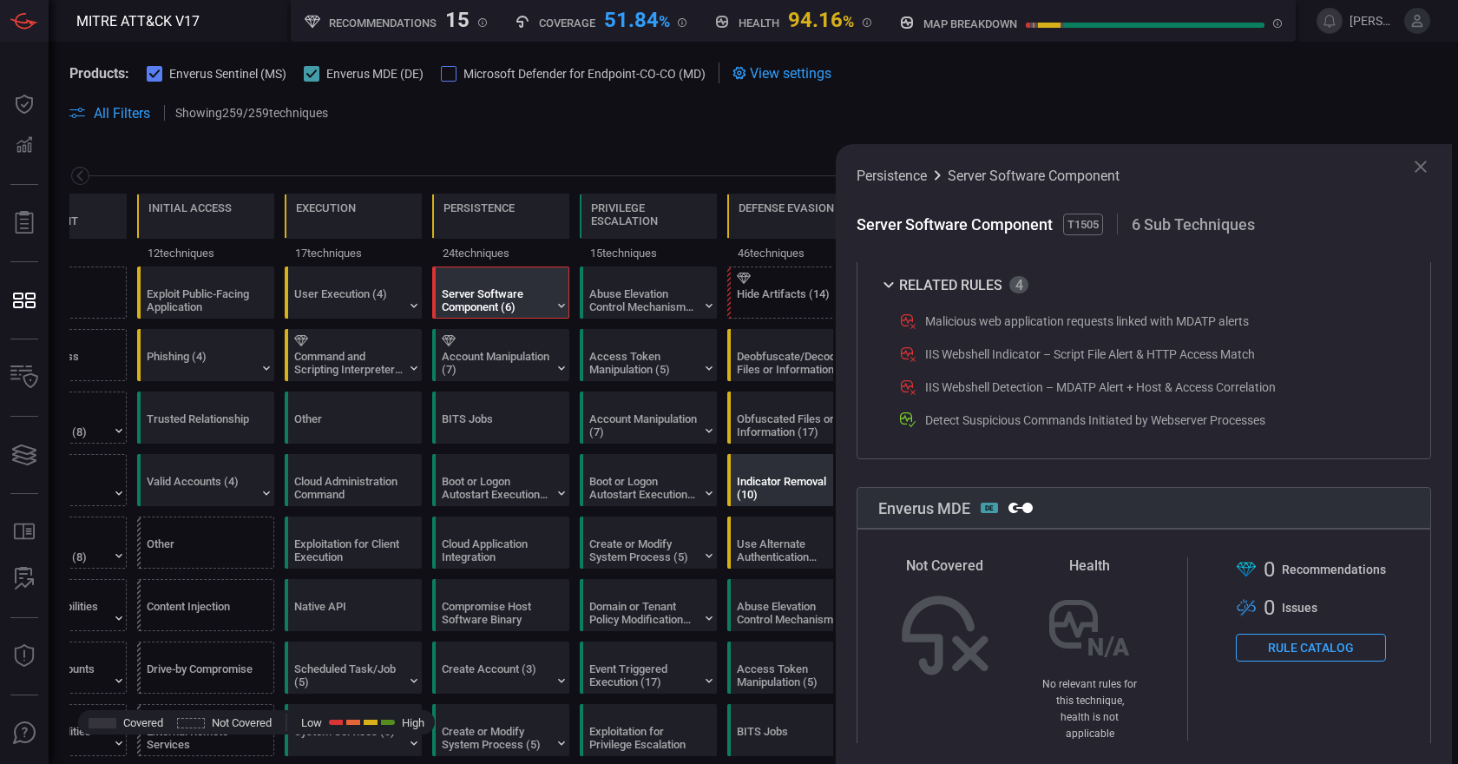
scroll to position [547, 0]
click at [766, 543] on div "Use Alternate Authentication Material (4)" at bounding box center [791, 550] width 108 height 26
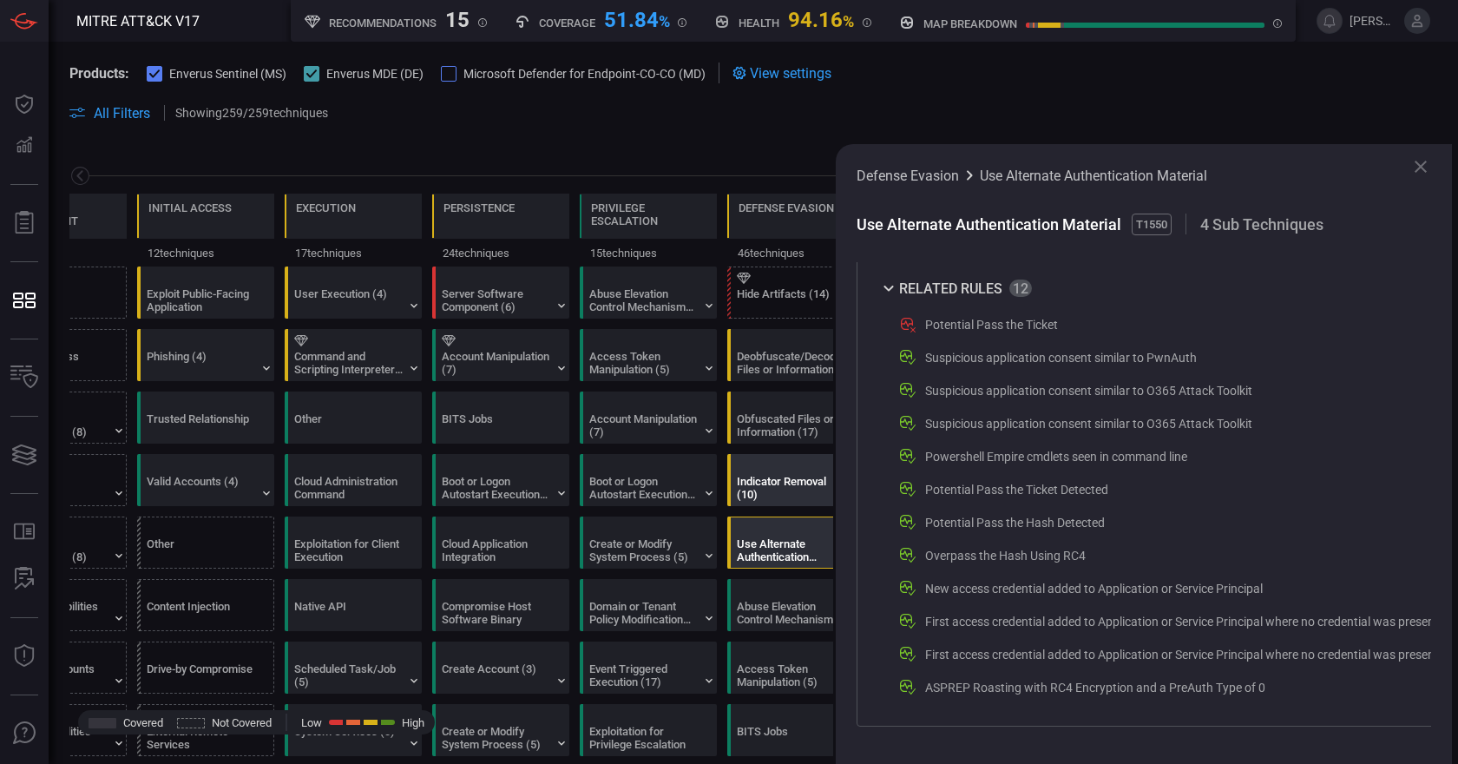
click at [773, 482] on div "Indicator Removal (10)" at bounding box center [791, 488] width 108 height 26
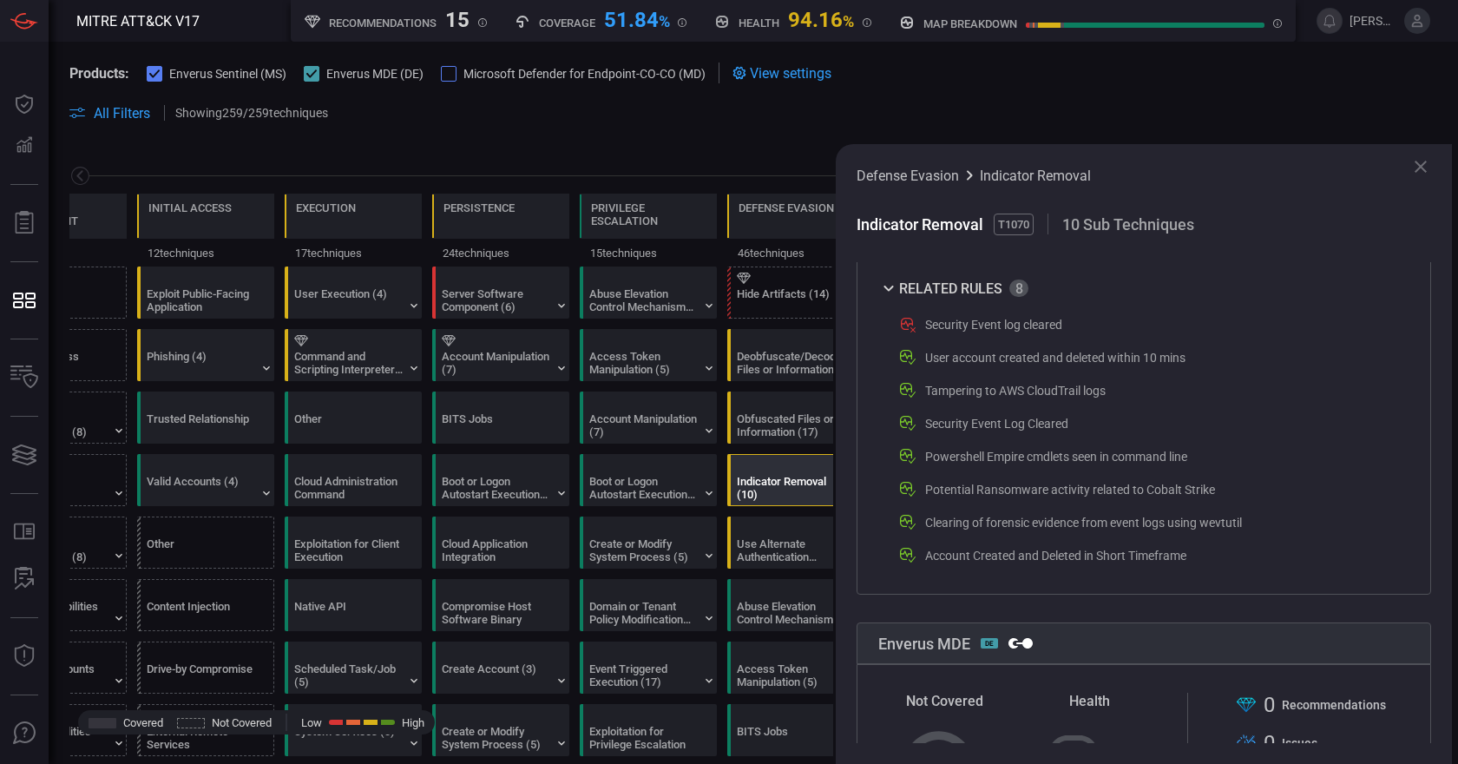
click at [925, 328] on div "Security Event log cleared" at bounding box center [993, 325] width 137 height 14
click at [911, 328] on icon at bounding box center [907, 324] width 21 height 21
click at [1004, 331] on div "Security Event log cleared" at bounding box center [993, 325] width 137 height 14
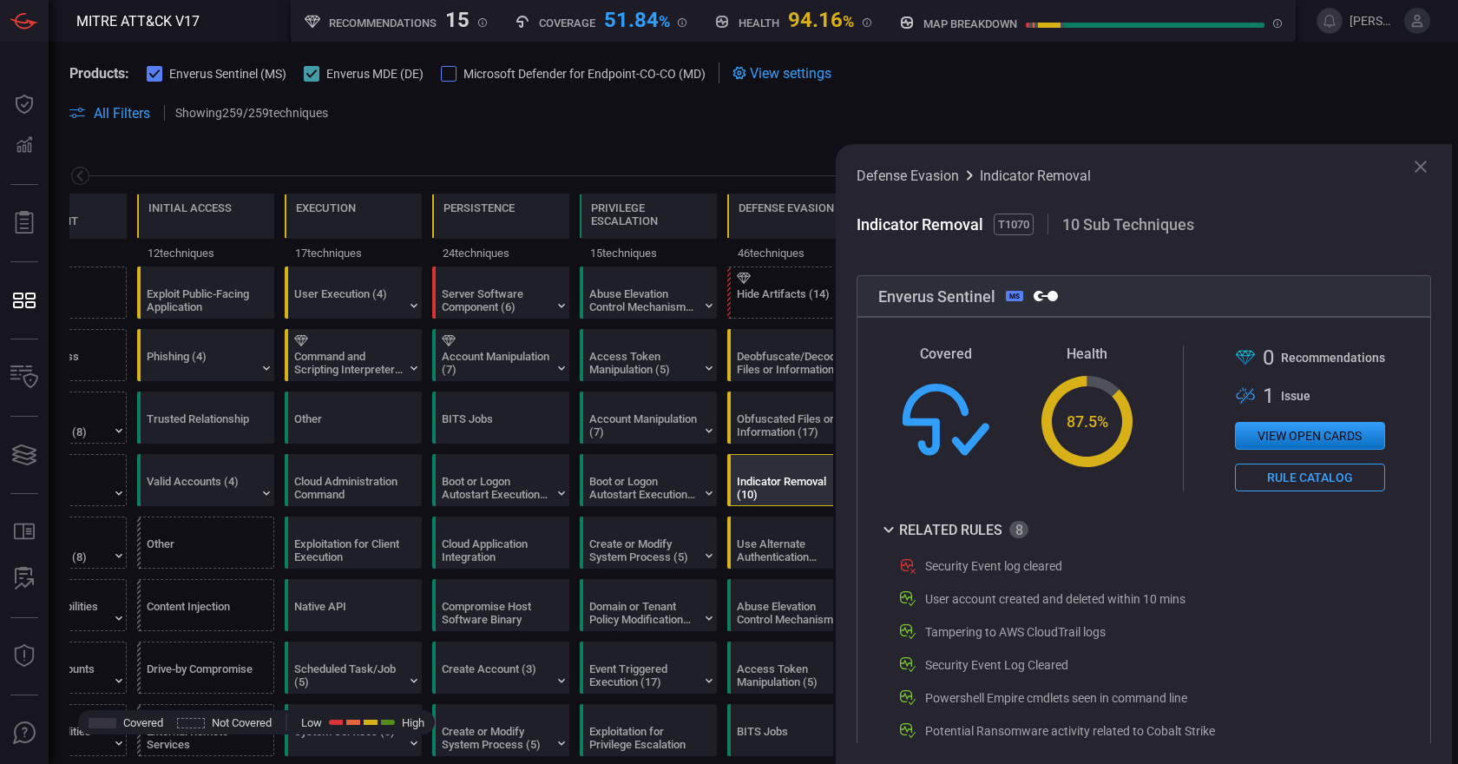
scroll to position [302, 0]
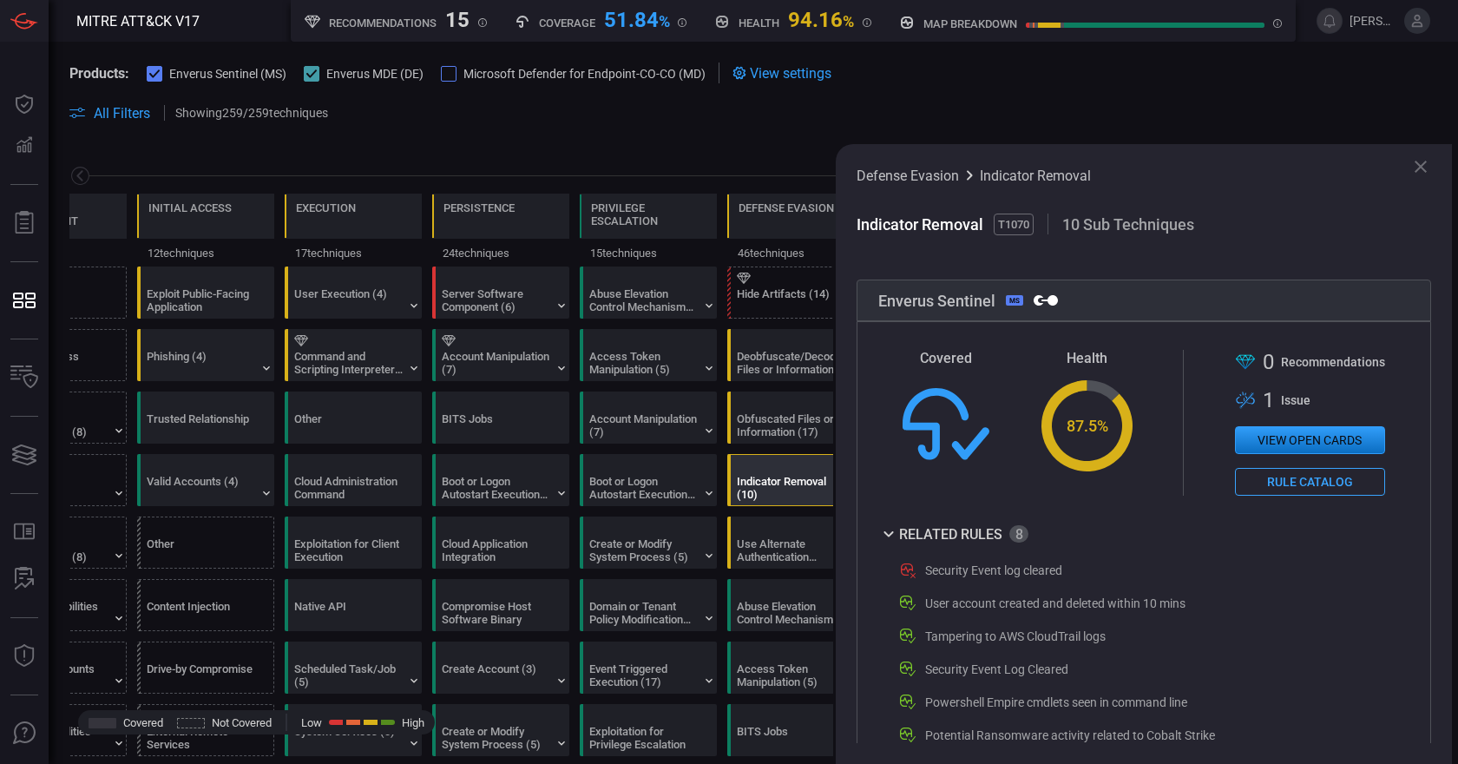
click at [1266, 444] on button "View open cards" at bounding box center [1310, 440] width 150 height 28
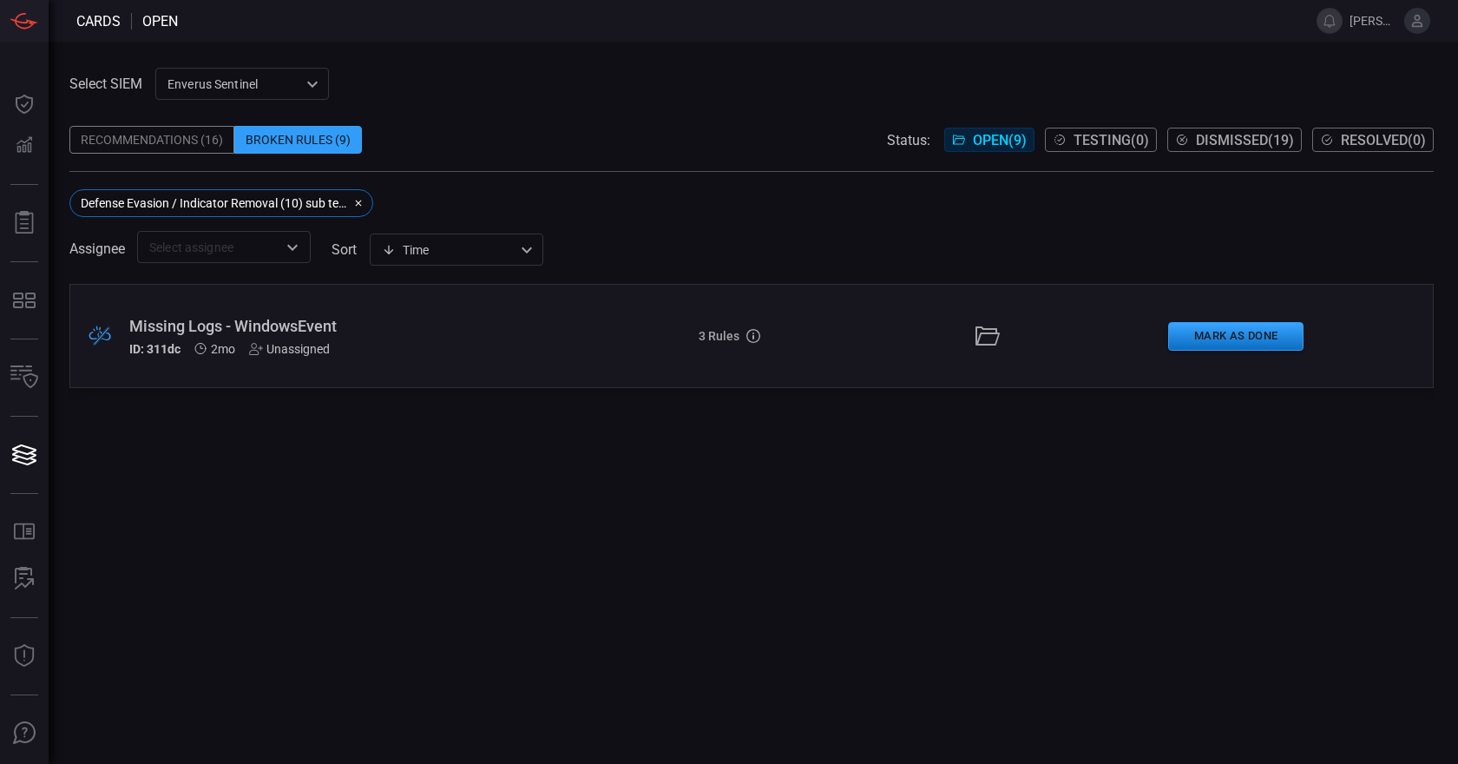
click at [386, 338] on div "Missing Logs - WindowsEvent ID: 311dc 2mo Unassigned" at bounding box center [345, 336] width 433 height 39
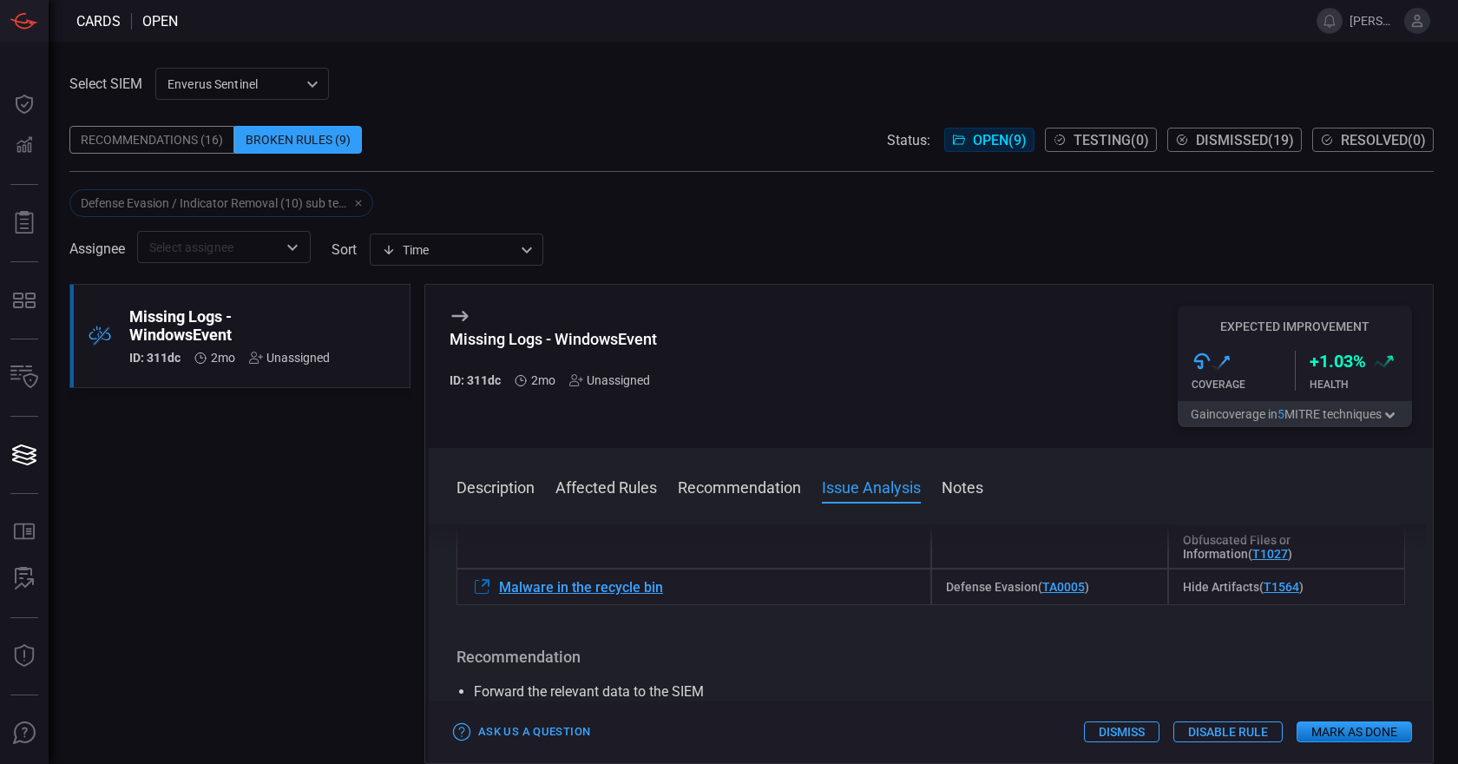
scroll to position [282, 0]
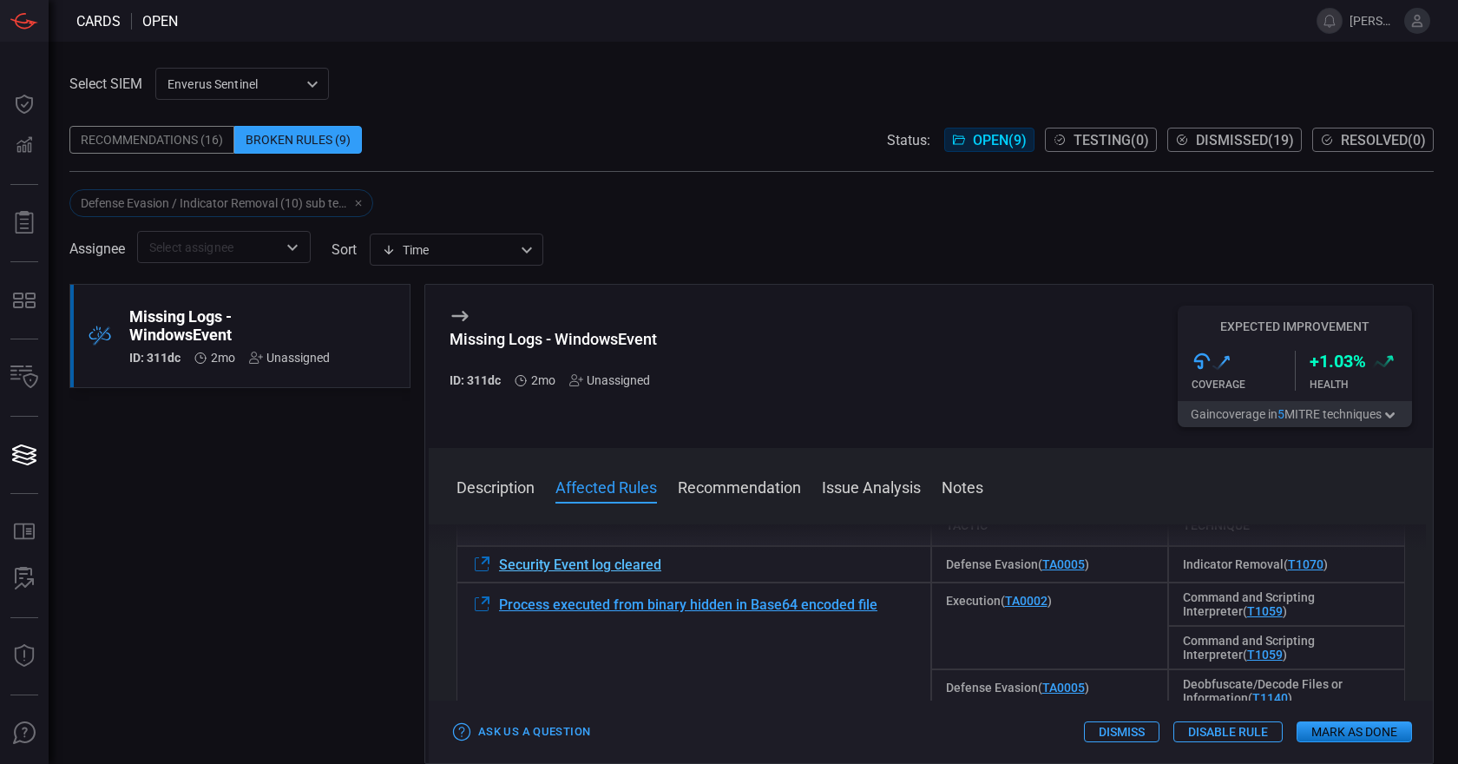
click at [625, 570] on span "Security Event log cleared" at bounding box center [580, 564] width 162 height 16
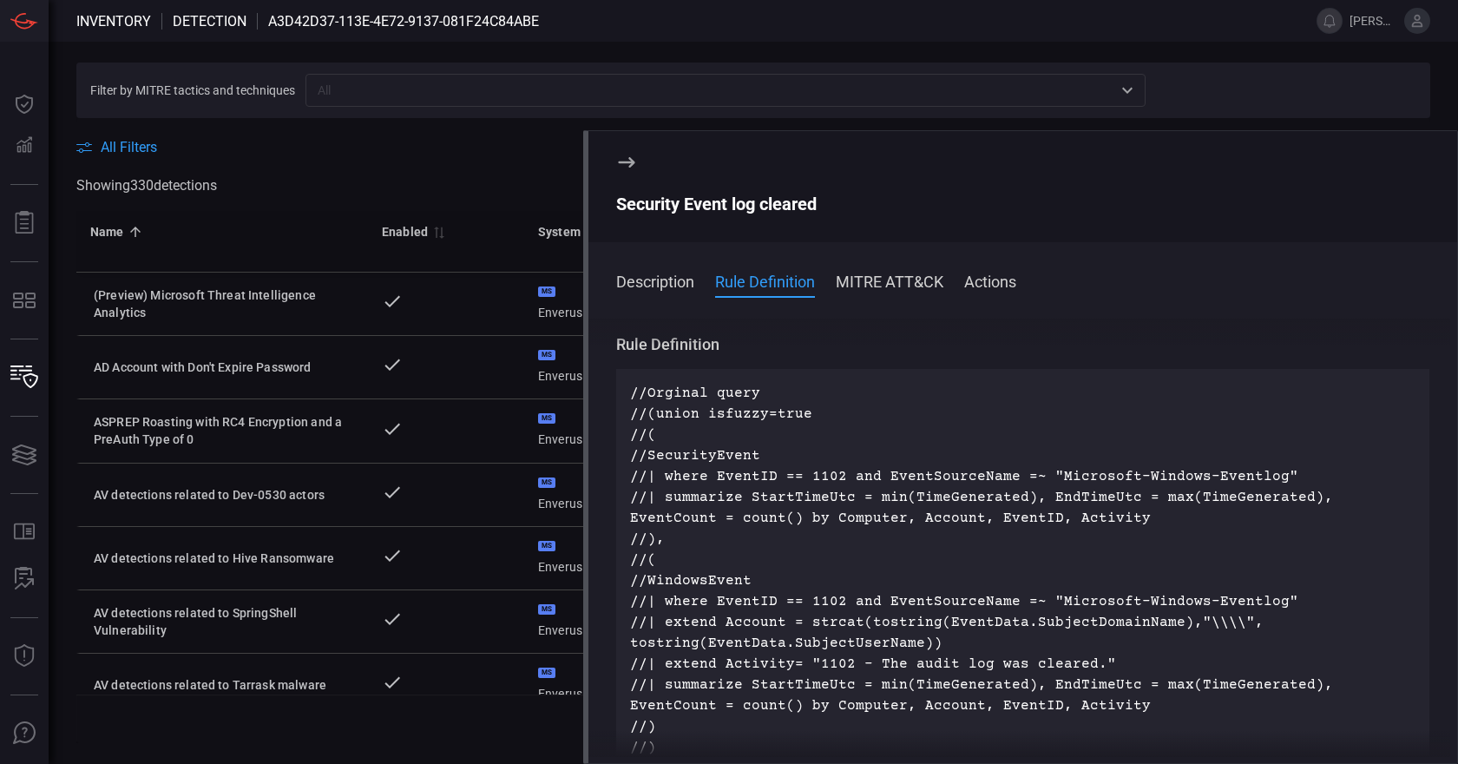
scroll to position [197, 0]
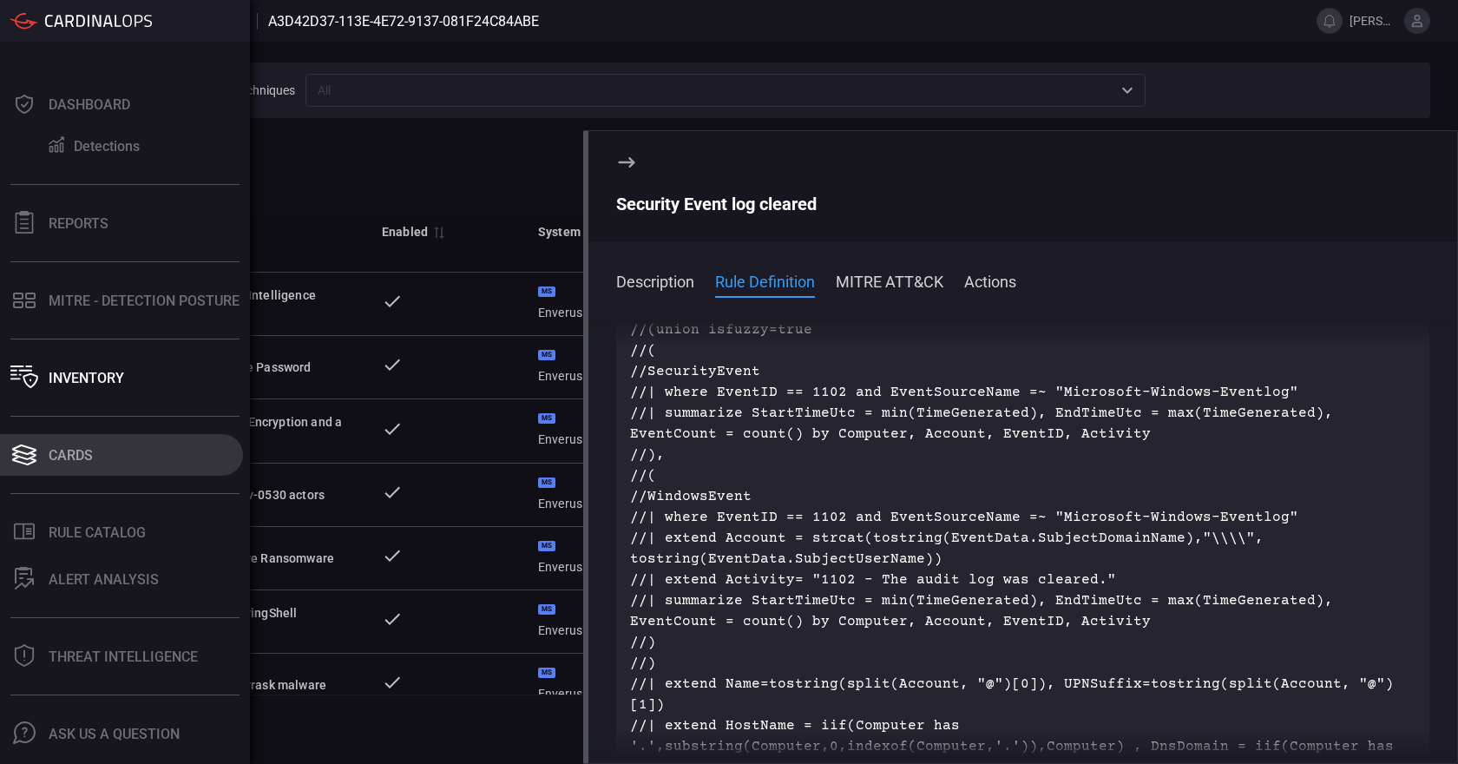
click at [75, 457] on div "Cards" at bounding box center [71, 455] width 44 height 16
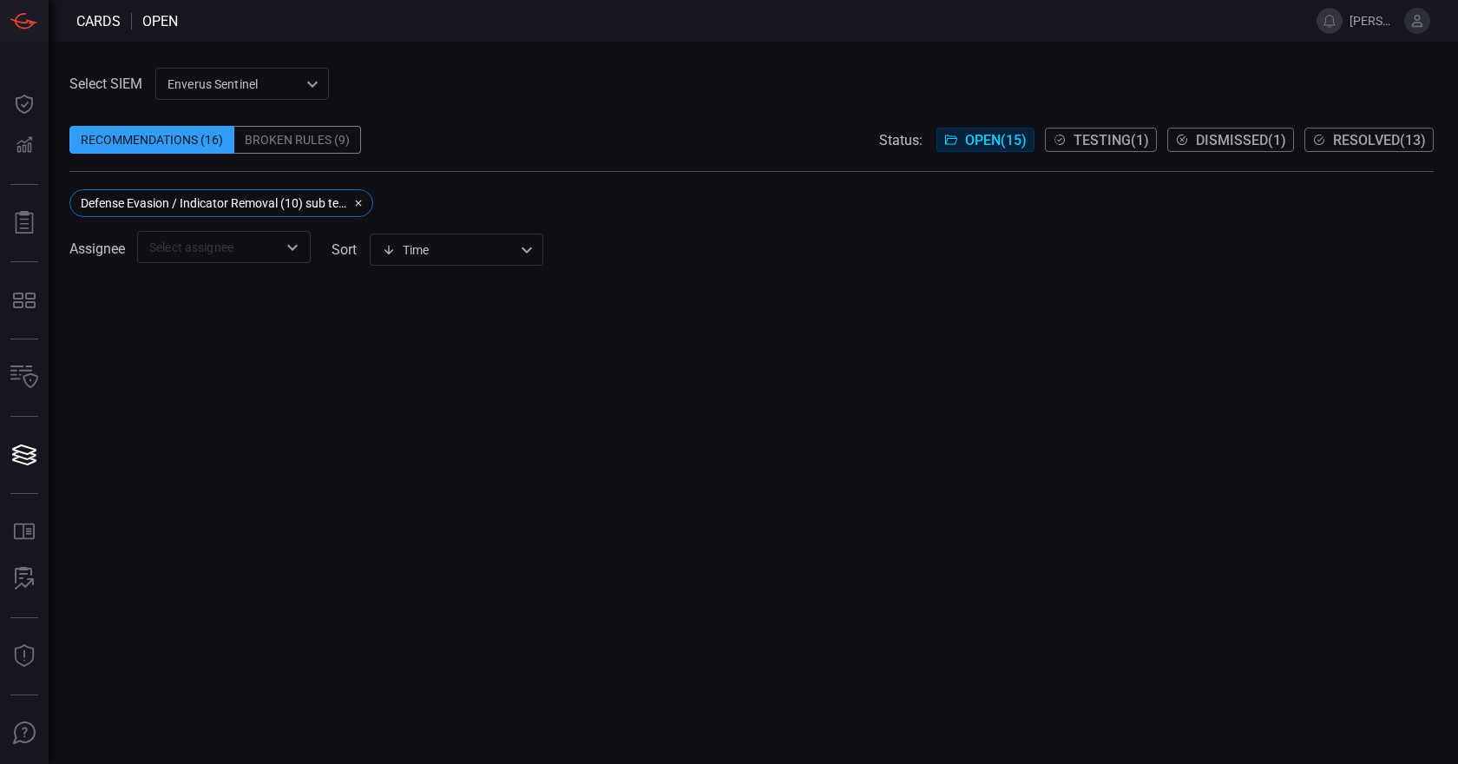
click at [360, 202] on icon "button" at bounding box center [358, 203] width 10 height 10
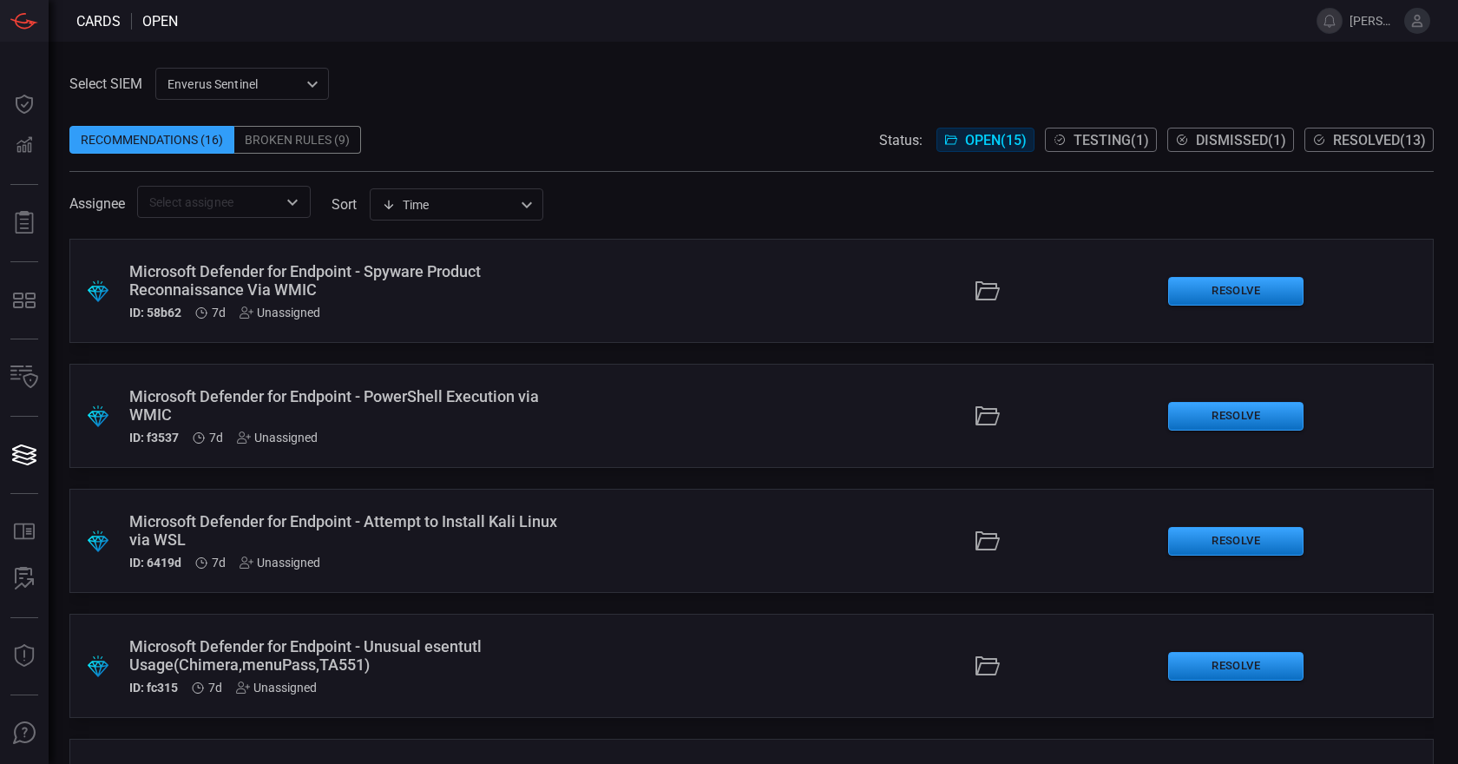
click at [300, 139] on div "Broken Rules (9)" at bounding box center [297, 140] width 127 height 28
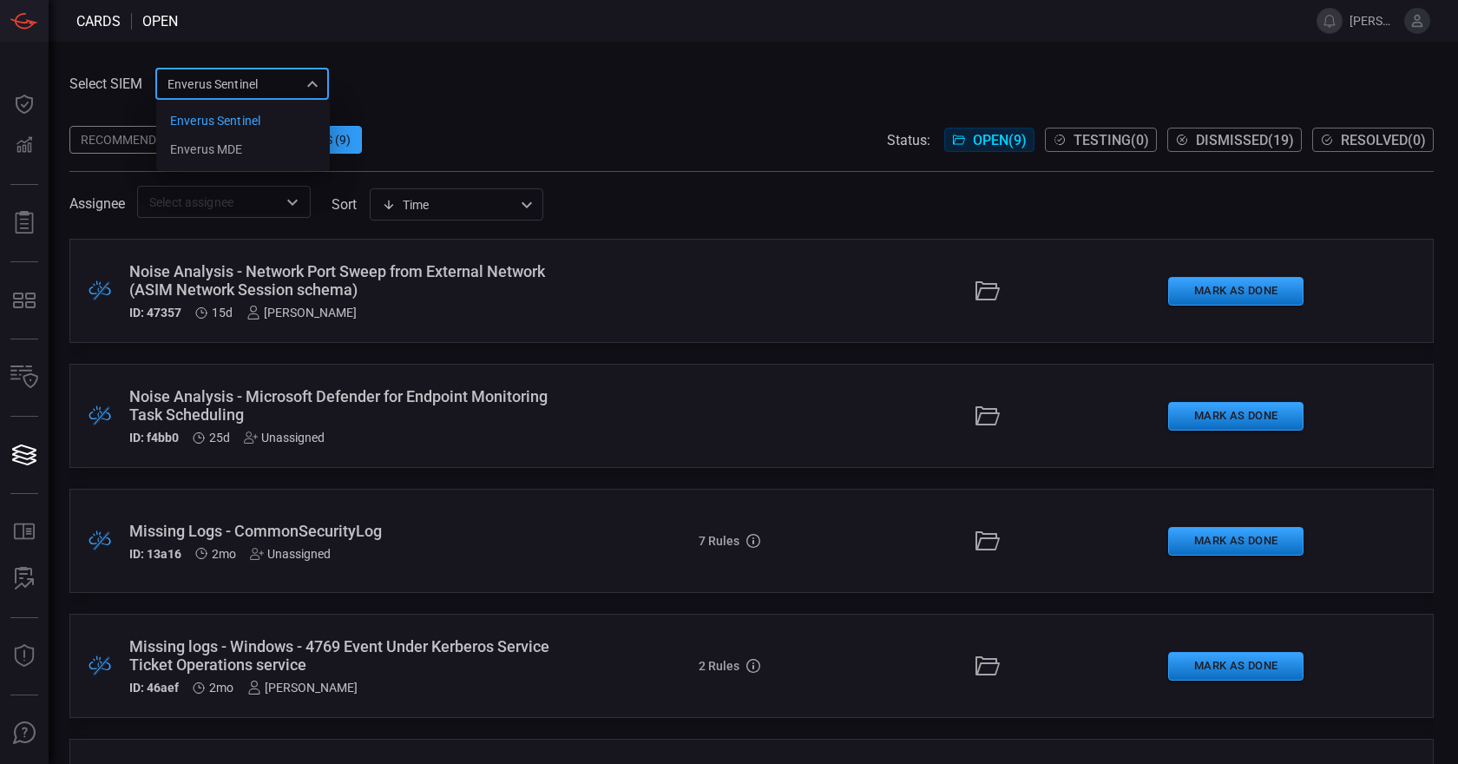
click at [310, 91] on div "Enverus Sentinel c91b43ff-c123-4683-be2e-f803907a5556 Enverus Sentinel Enverus …" at bounding box center [242, 84] width 174 height 32
click at [247, 154] on li "Enverus MDE" at bounding box center [243, 149] width 174 height 29
